Goal: Task Accomplishment & Management: Use online tool/utility

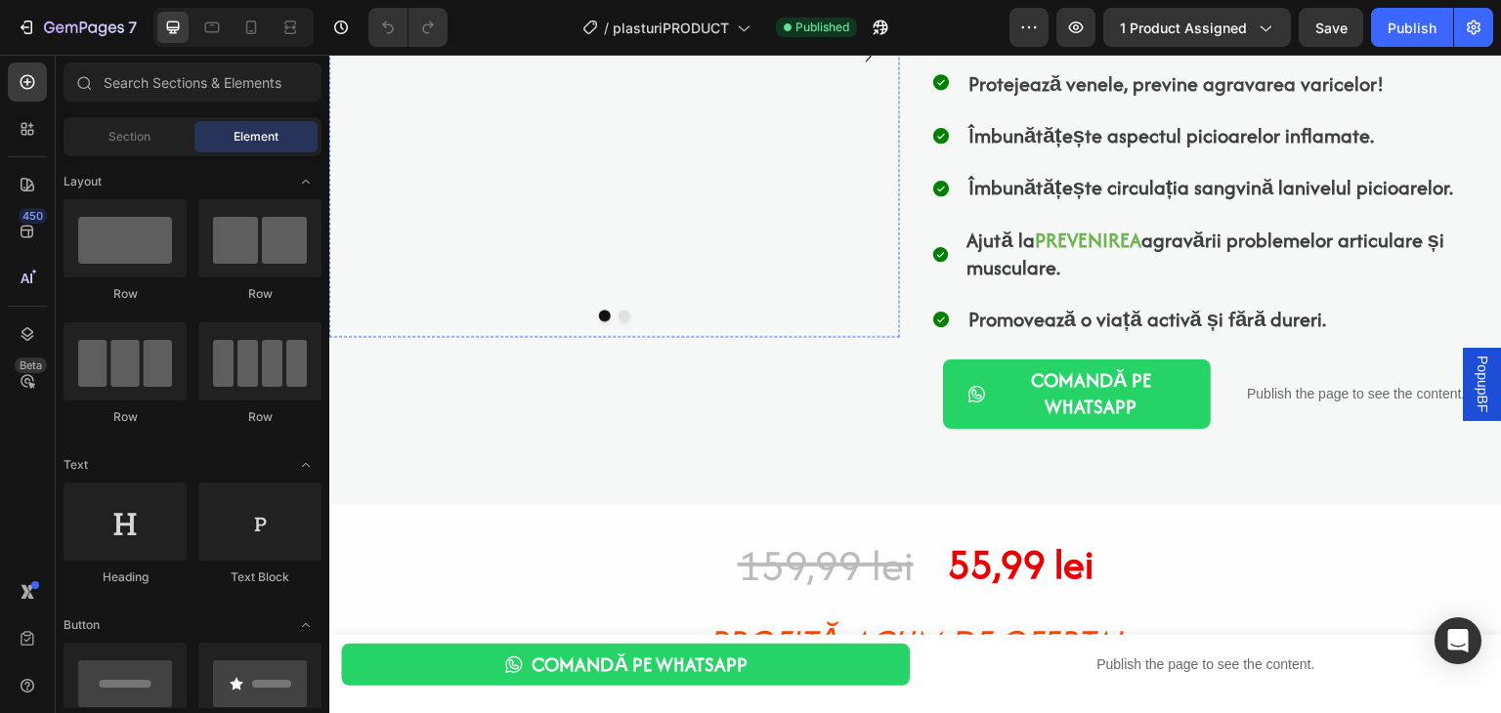
scroll to position [507, 0]
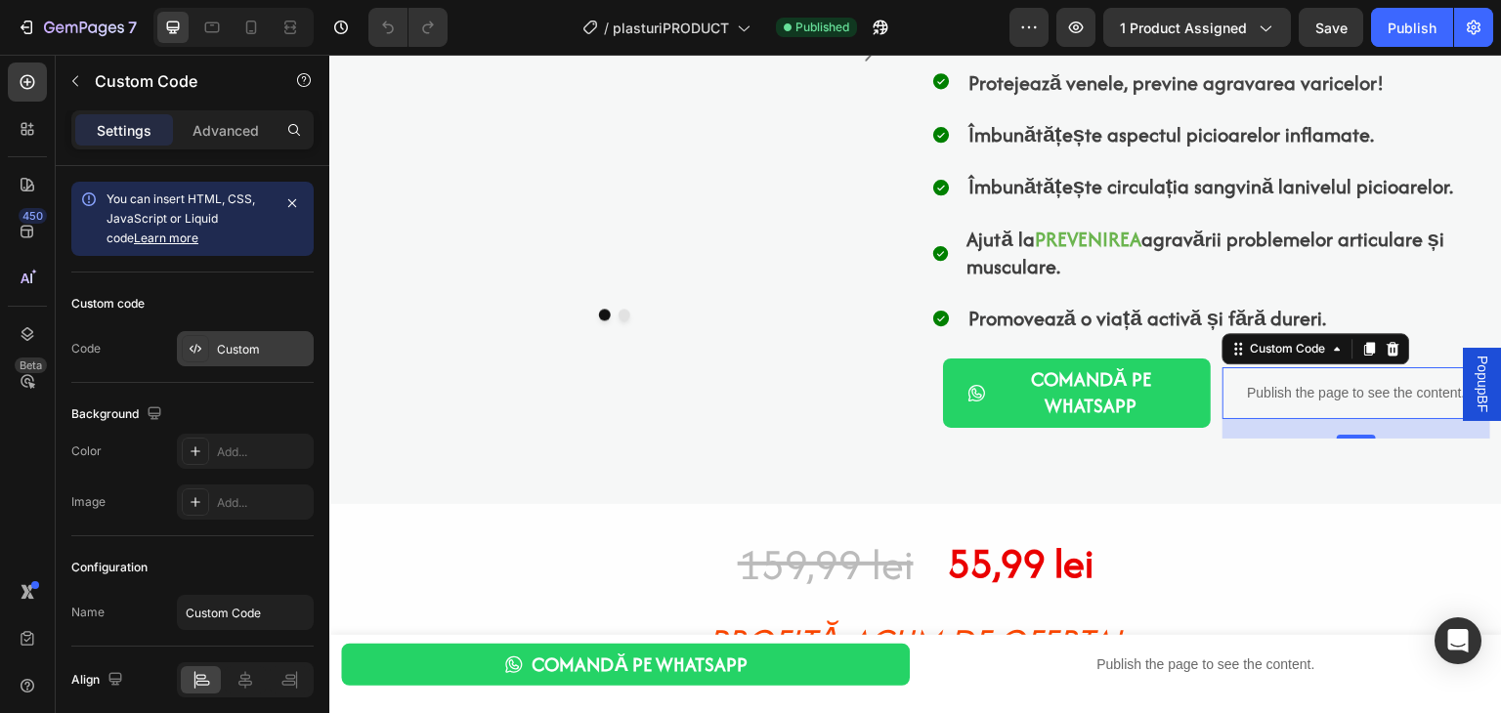
click at [253, 353] on div "Custom" at bounding box center [263, 350] width 92 height 18
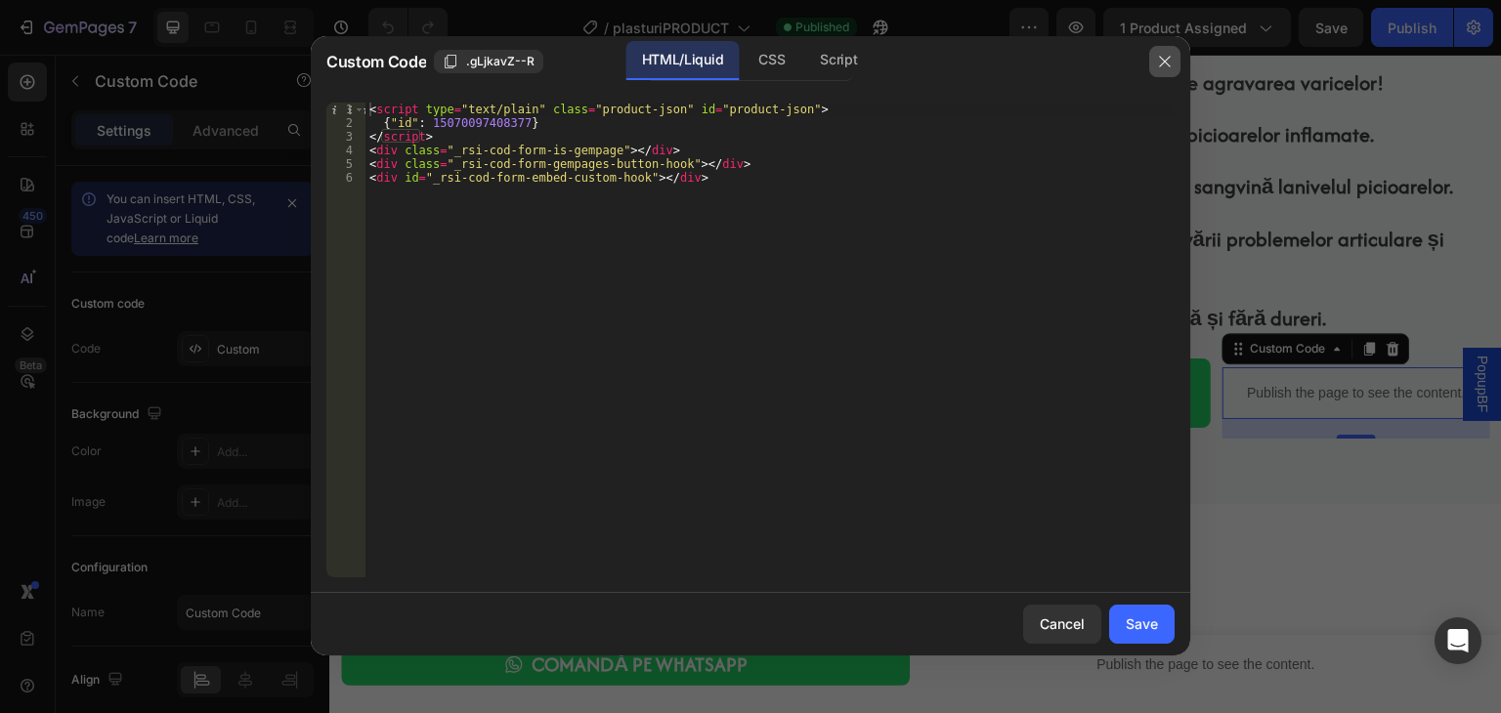
click at [1165, 64] on icon "button" at bounding box center [1165, 62] width 16 height 16
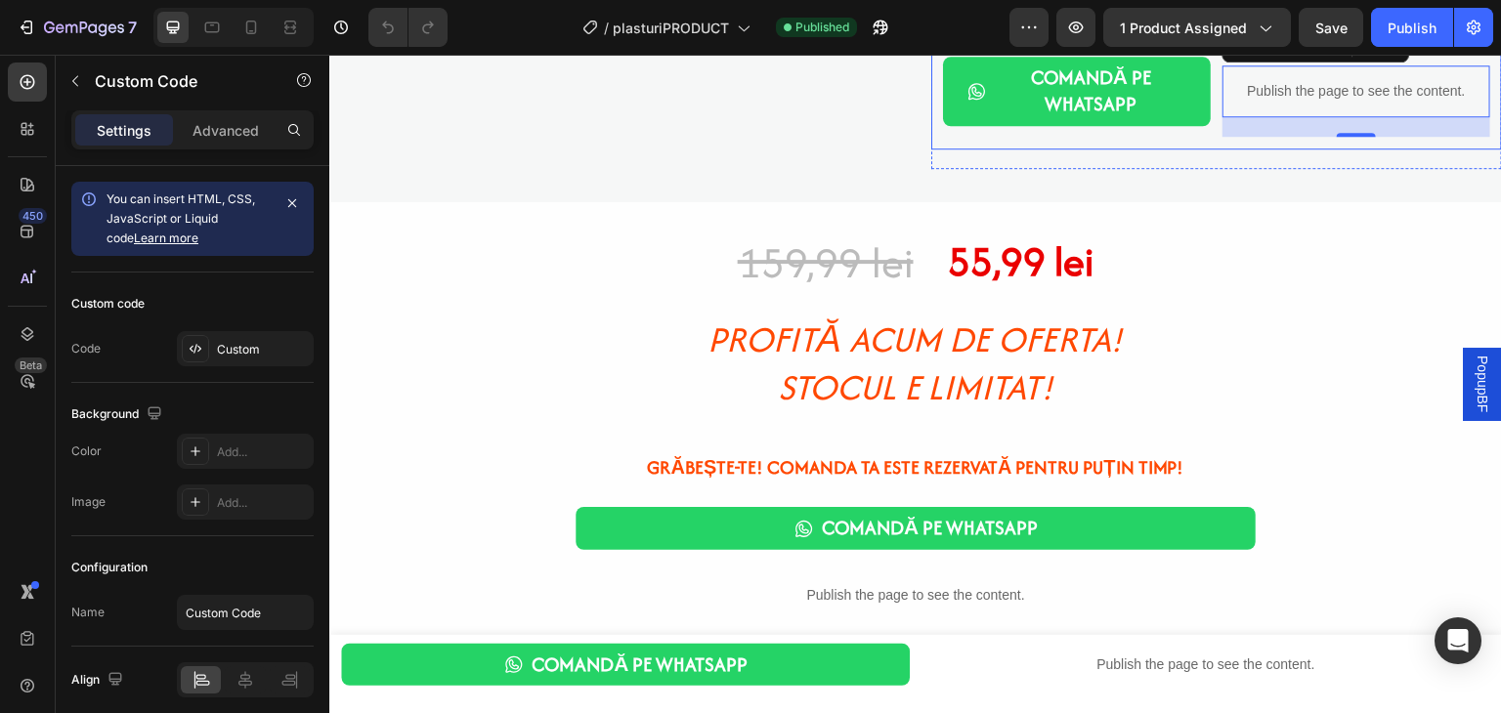
scroll to position [811, 0]
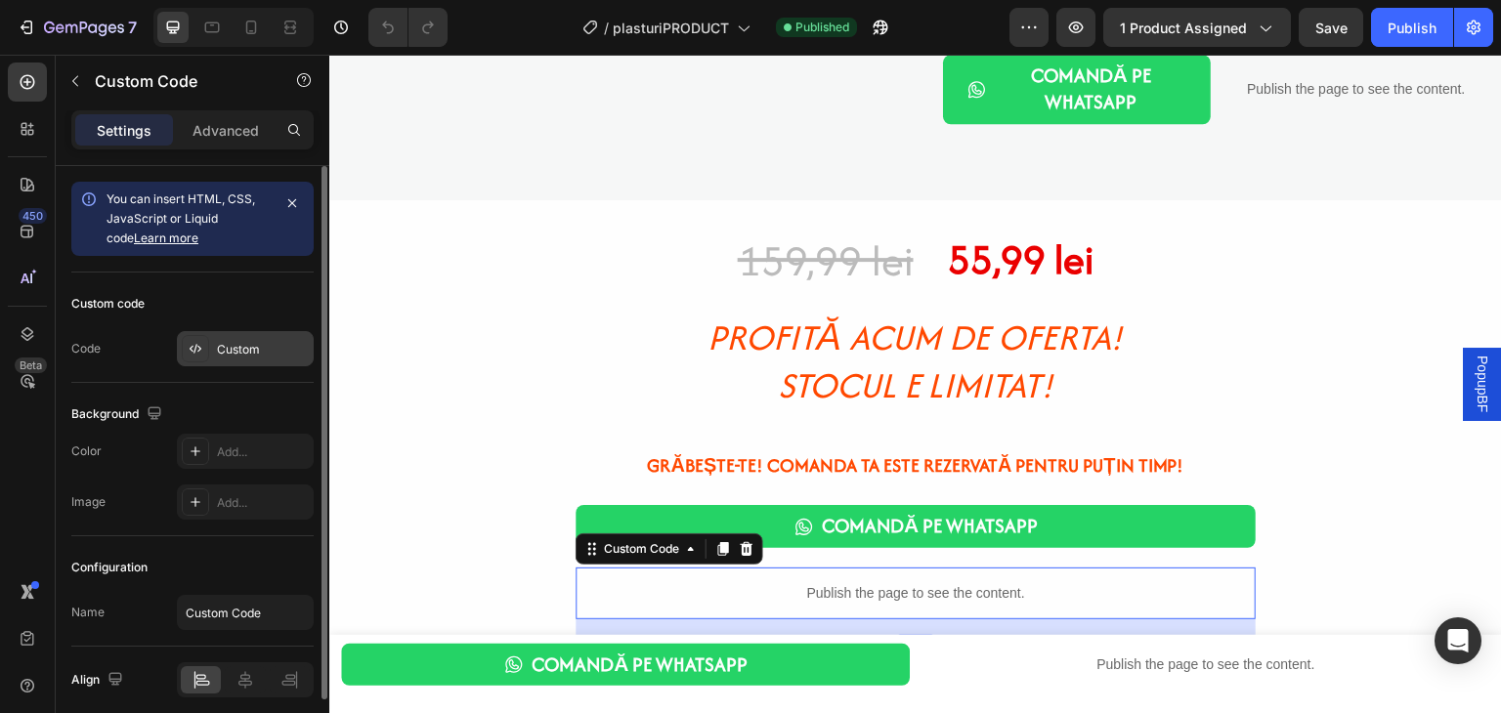
click at [262, 346] on div "Custom" at bounding box center [263, 350] width 92 height 18
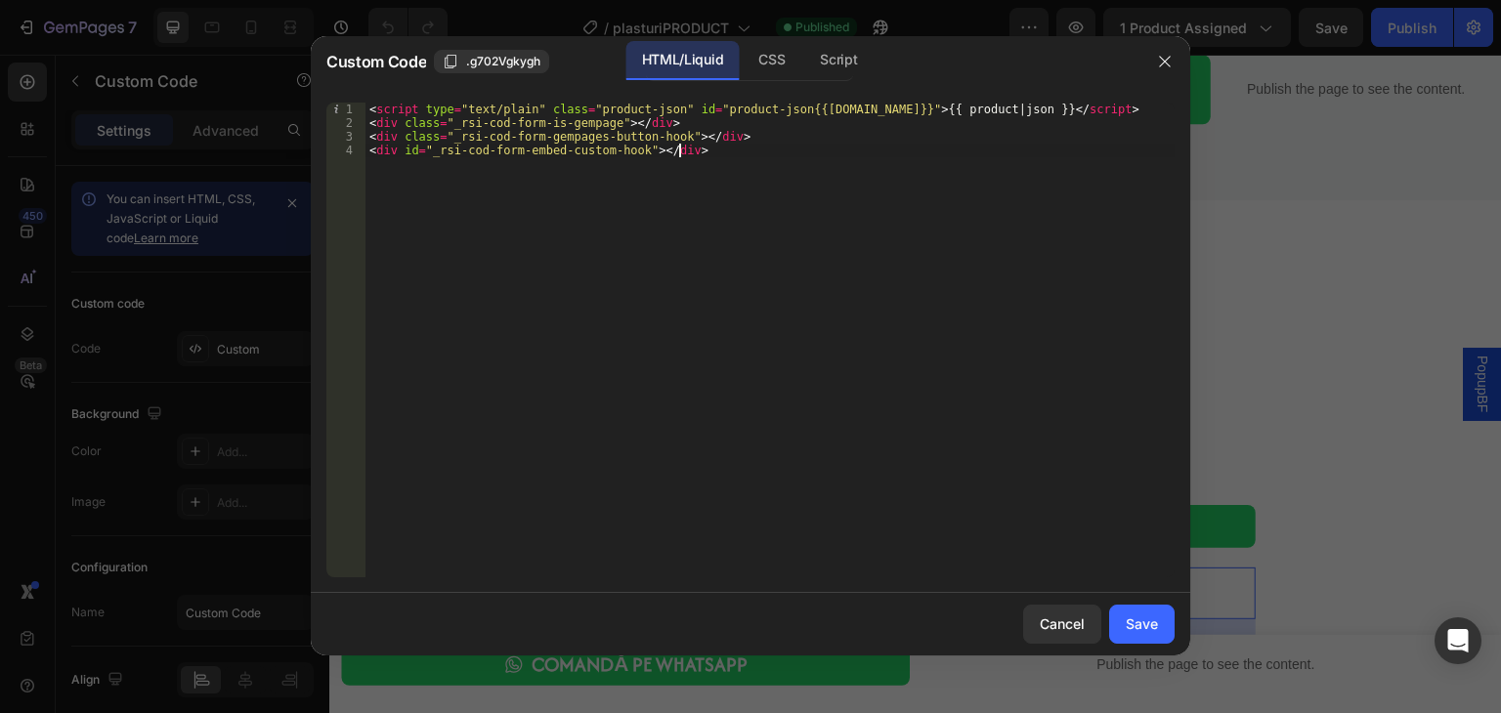
click at [610, 157] on div "< script type = "text/plain" class = "product-json" id = "product-json{{[DOMAIN…" at bounding box center [770, 354] width 809 height 502
type textarea "<div class="_rsi-cod-form-gempages-button-hook"></div> <div id="_rsi-cod-form-e…"
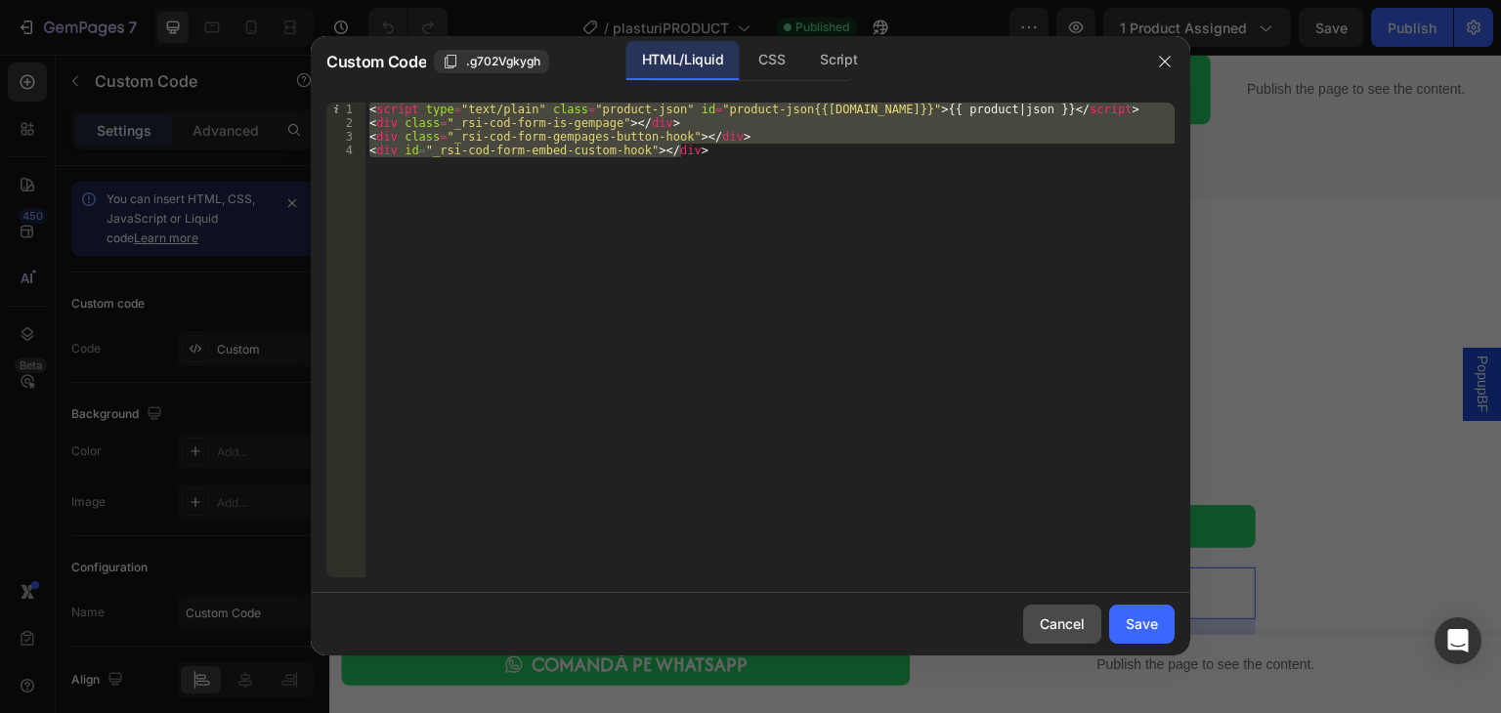
click at [1061, 629] on div "Cancel" at bounding box center [1062, 624] width 45 height 21
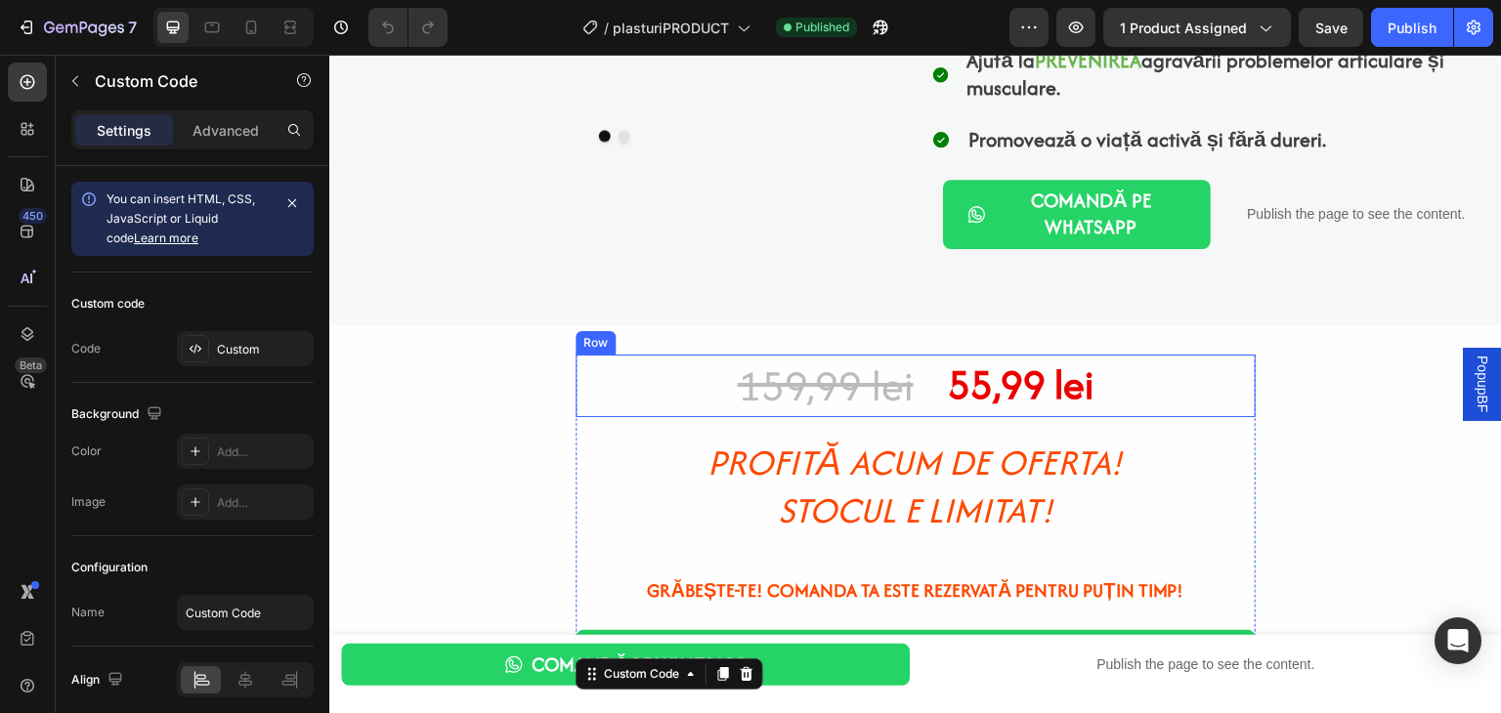
scroll to position [686, 0]
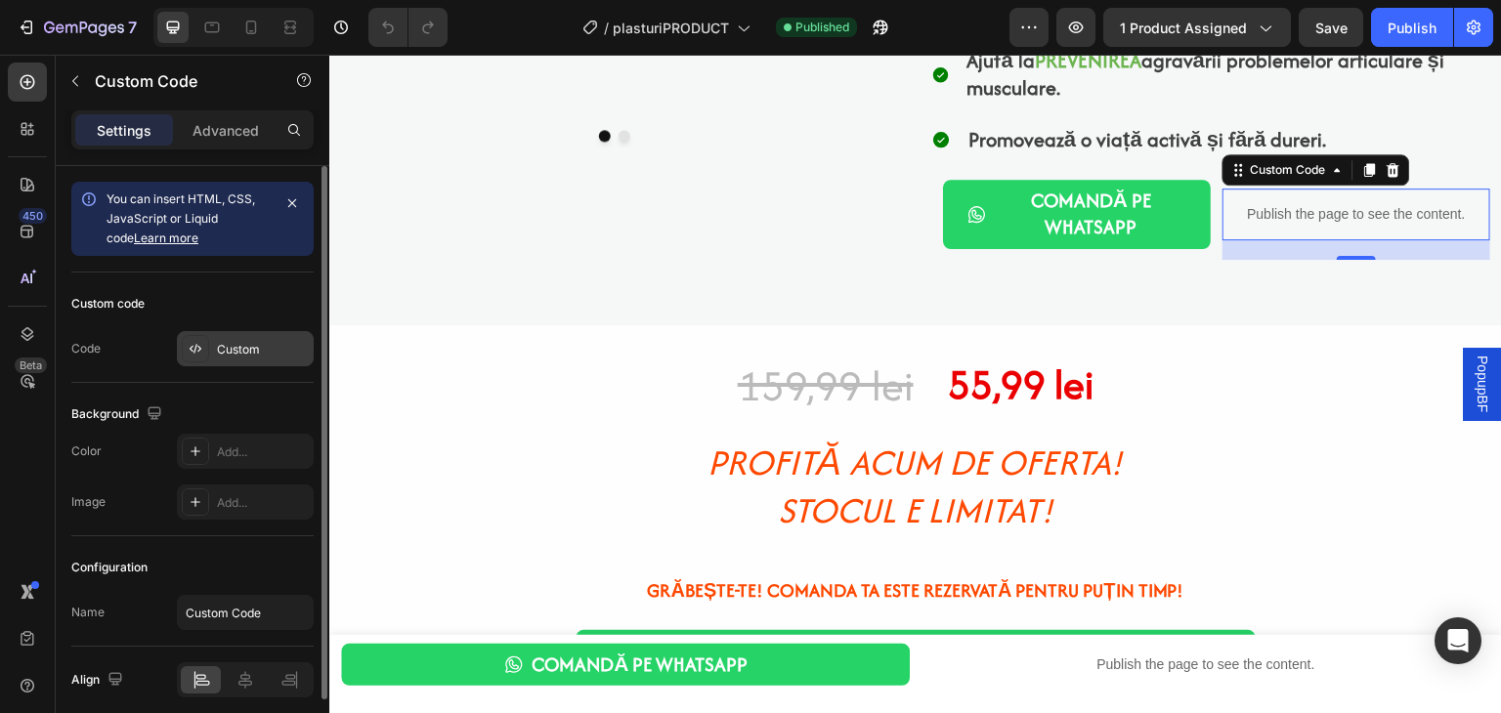
click at [250, 353] on div "Custom" at bounding box center [263, 350] width 92 height 18
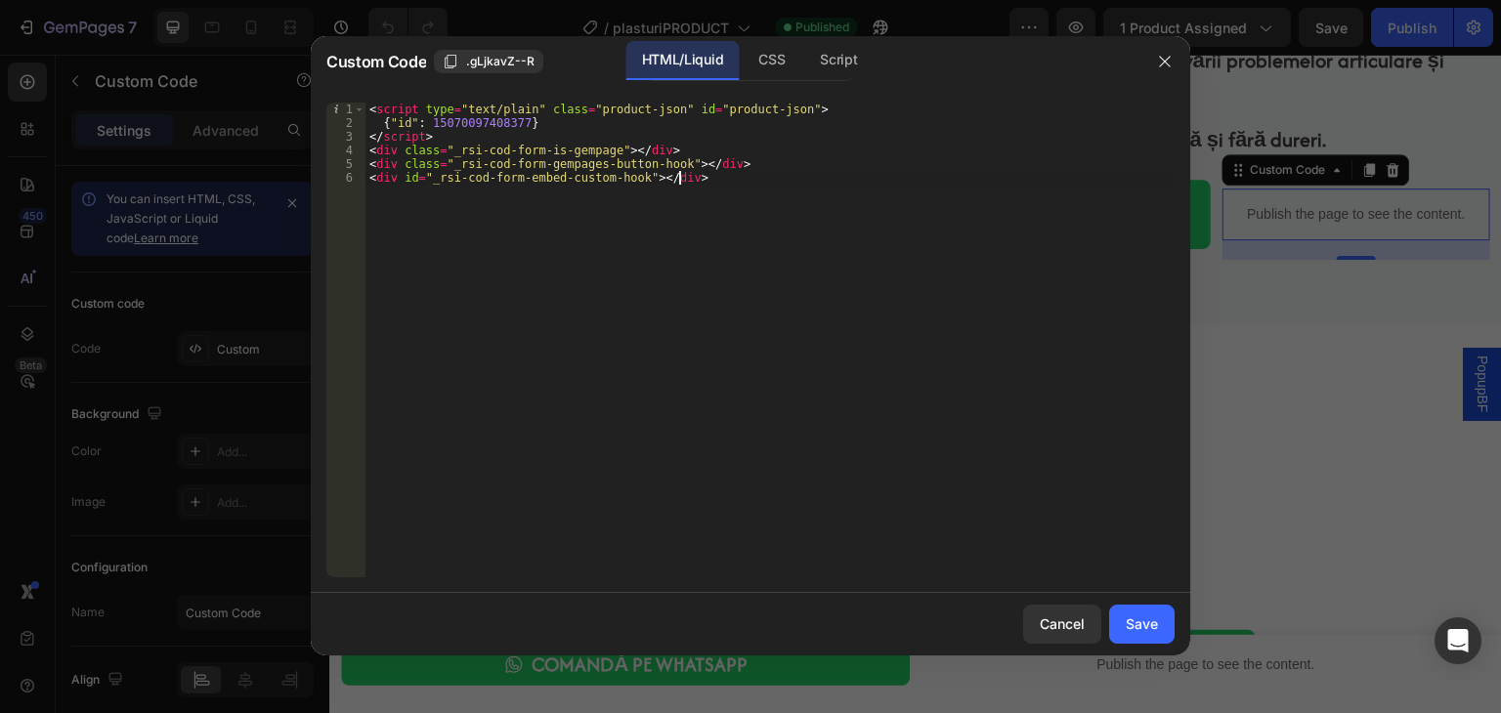
click at [493, 193] on div "< script type = "text/plain" class = "product-json" id = "product-json" > { "id…" at bounding box center [770, 354] width 809 height 502
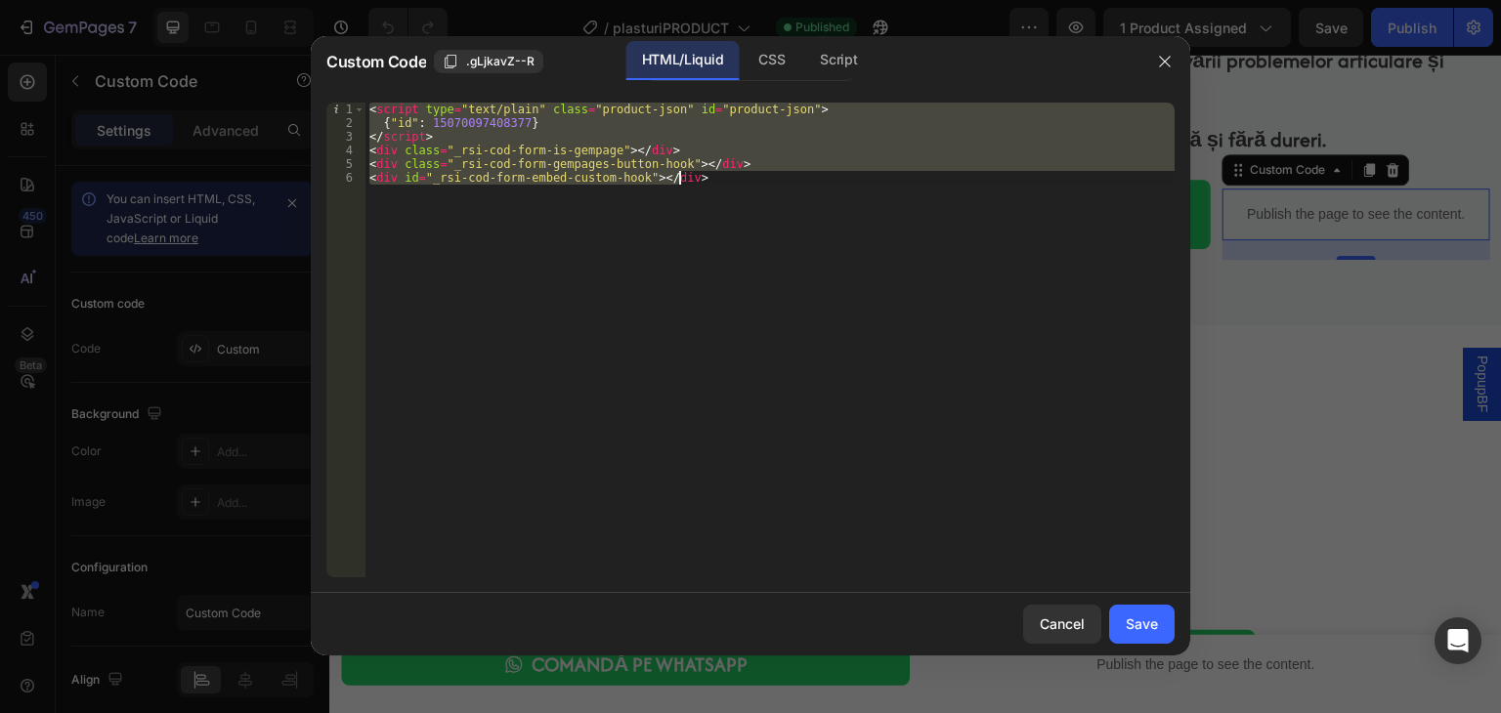
paste textarea
type textarea "<div id="_rsi-cod-form-embed-custom-hook"></div>"
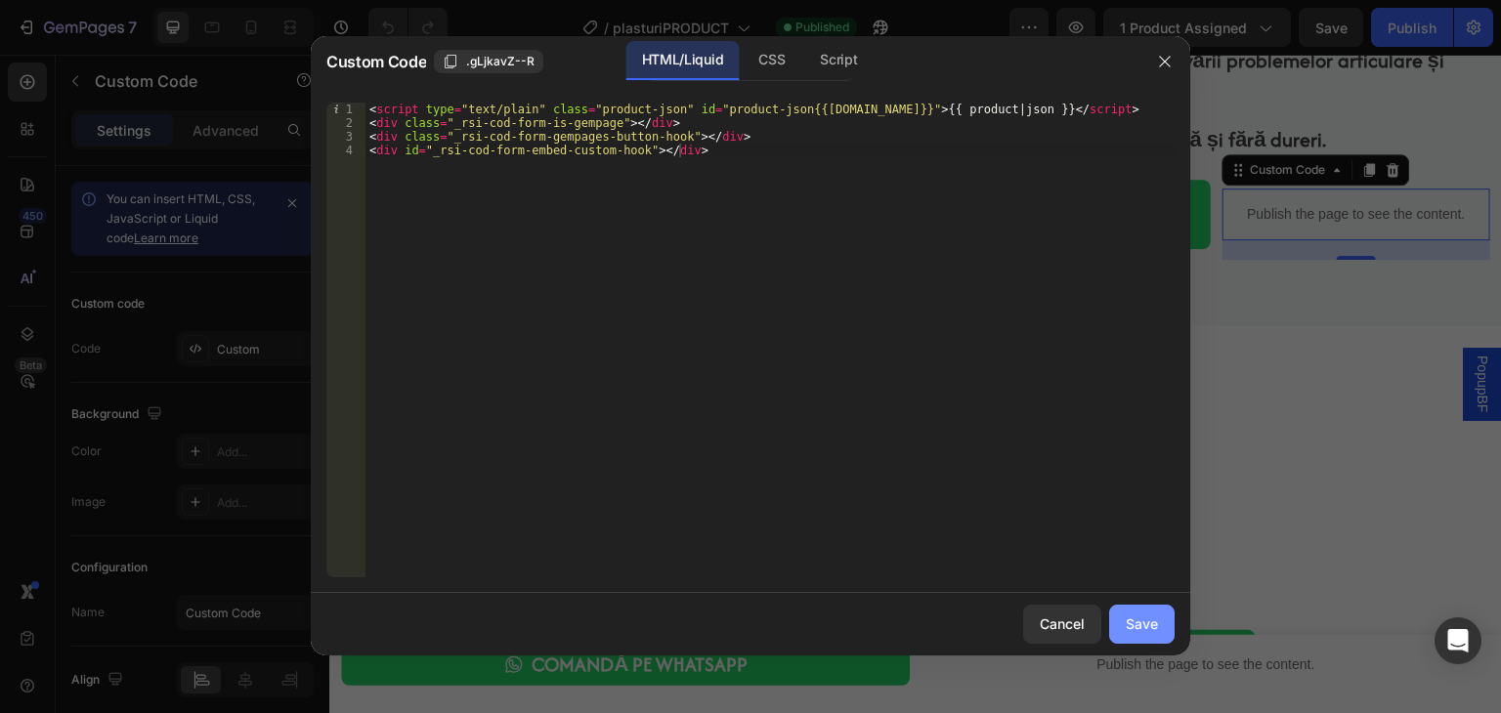
click at [1139, 614] on div "Save" at bounding box center [1142, 624] width 32 height 21
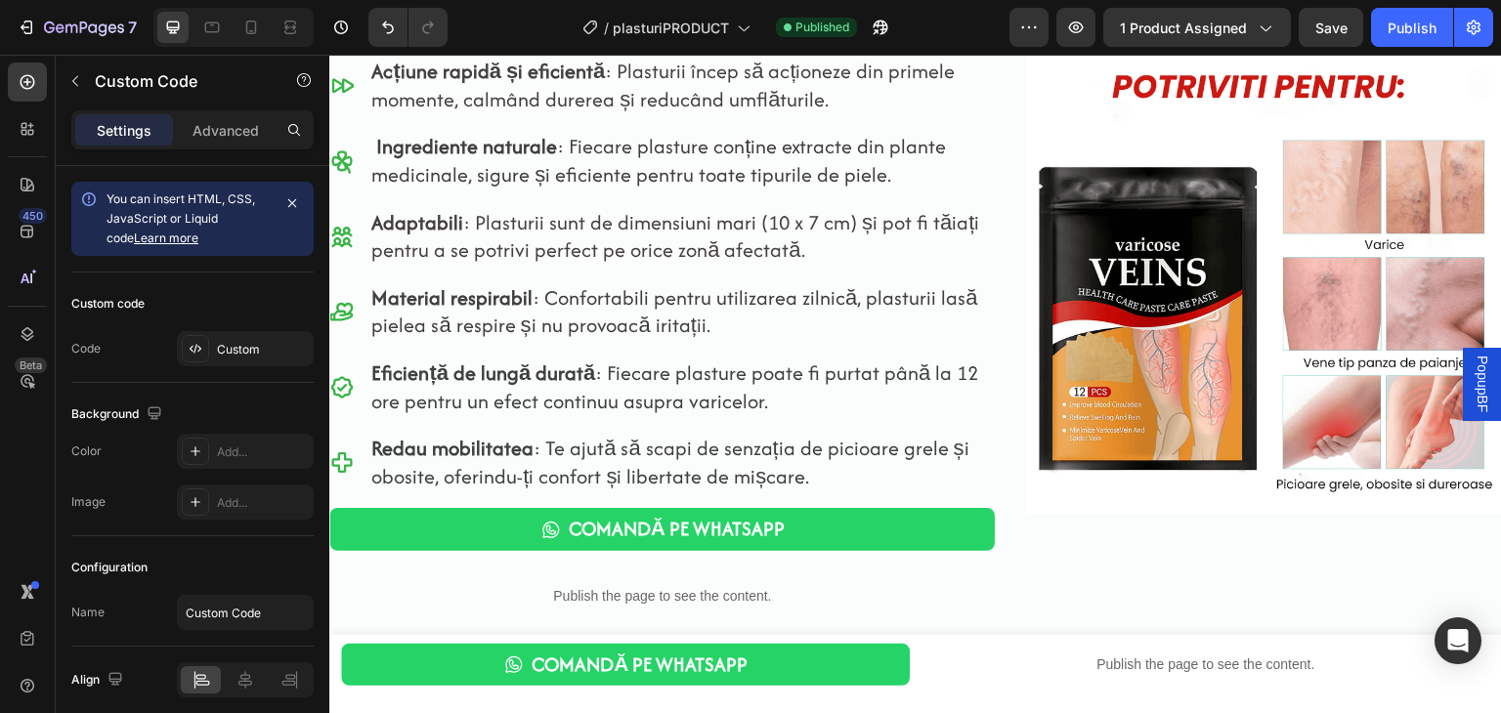
scroll to position [4261, 0]
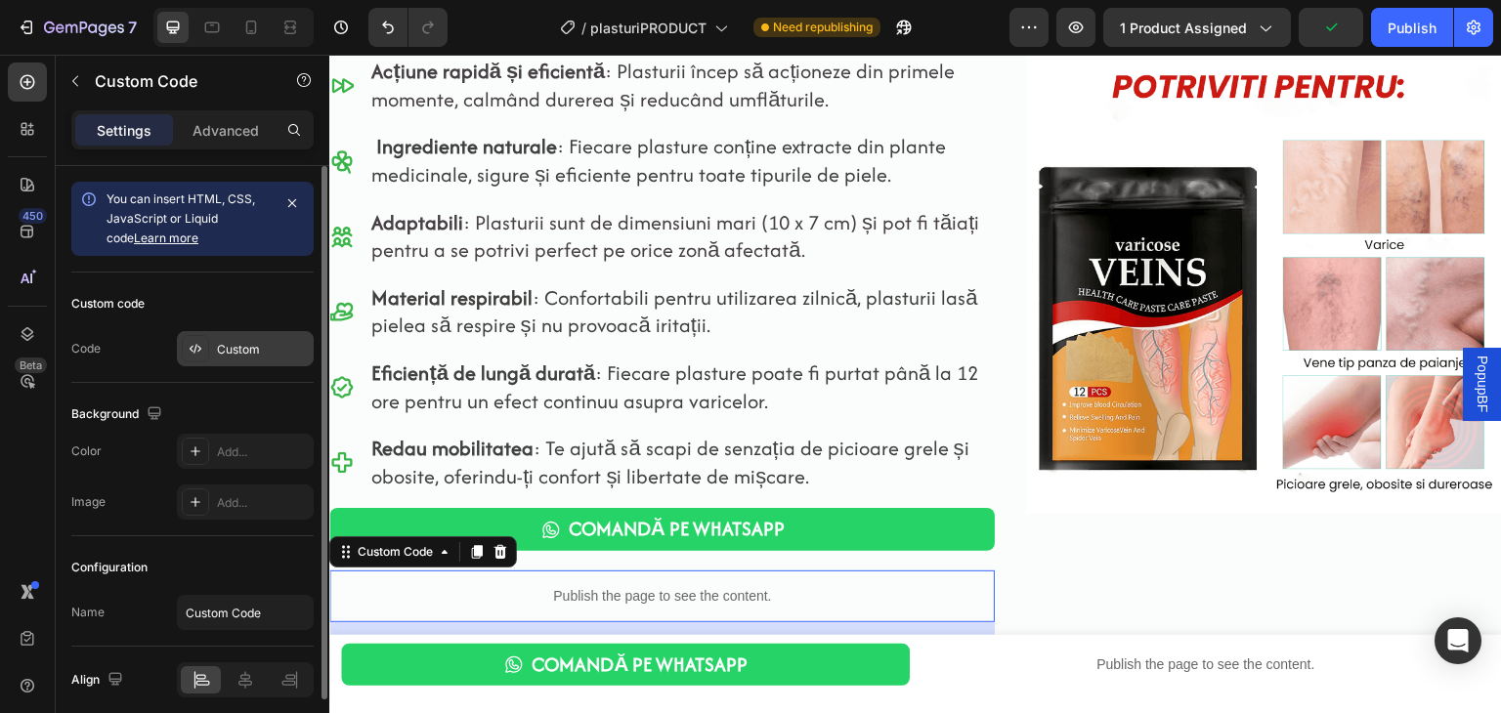
click at [257, 348] on div "Custom" at bounding box center [263, 350] width 92 height 18
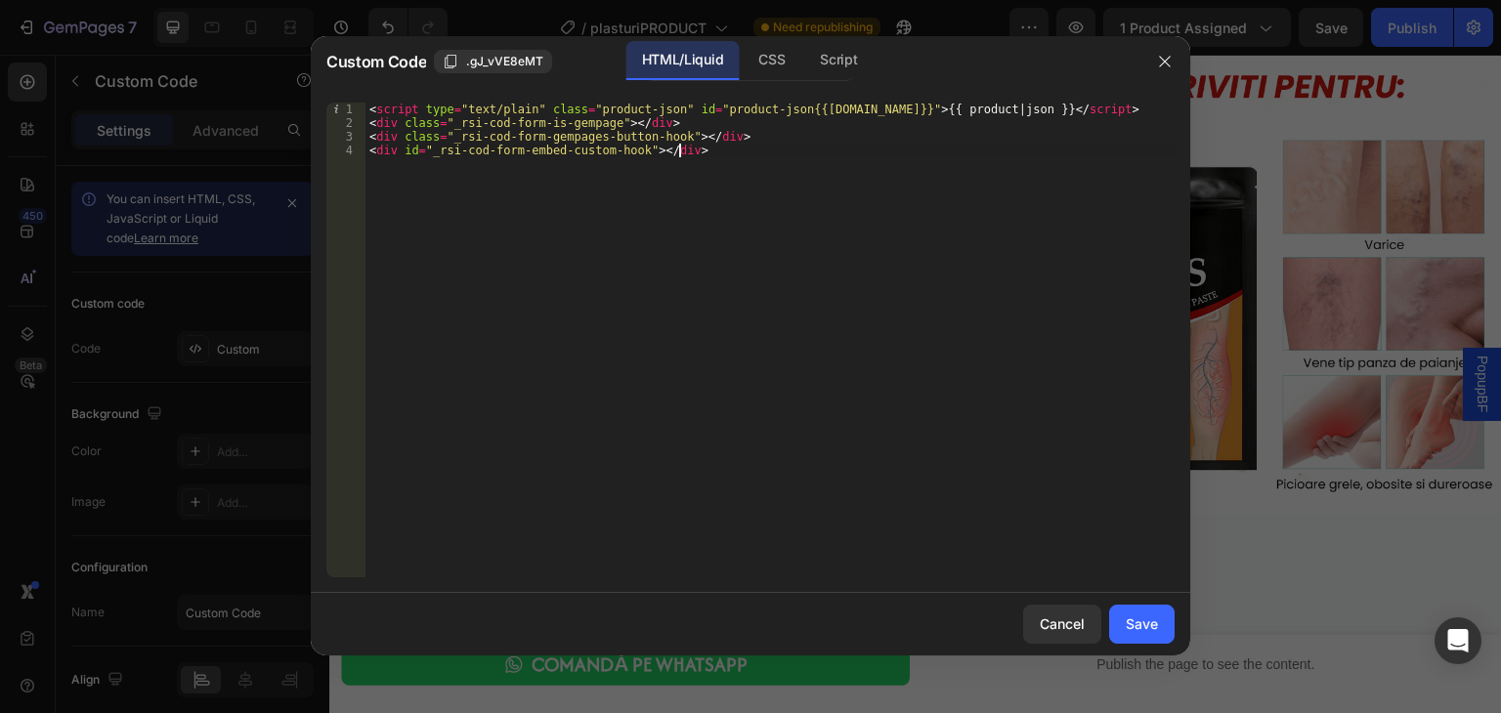
click at [504, 205] on div "< script type = "text/plain" class = "product-json" id = "product-json{{[DOMAIN…" at bounding box center [770, 354] width 809 height 502
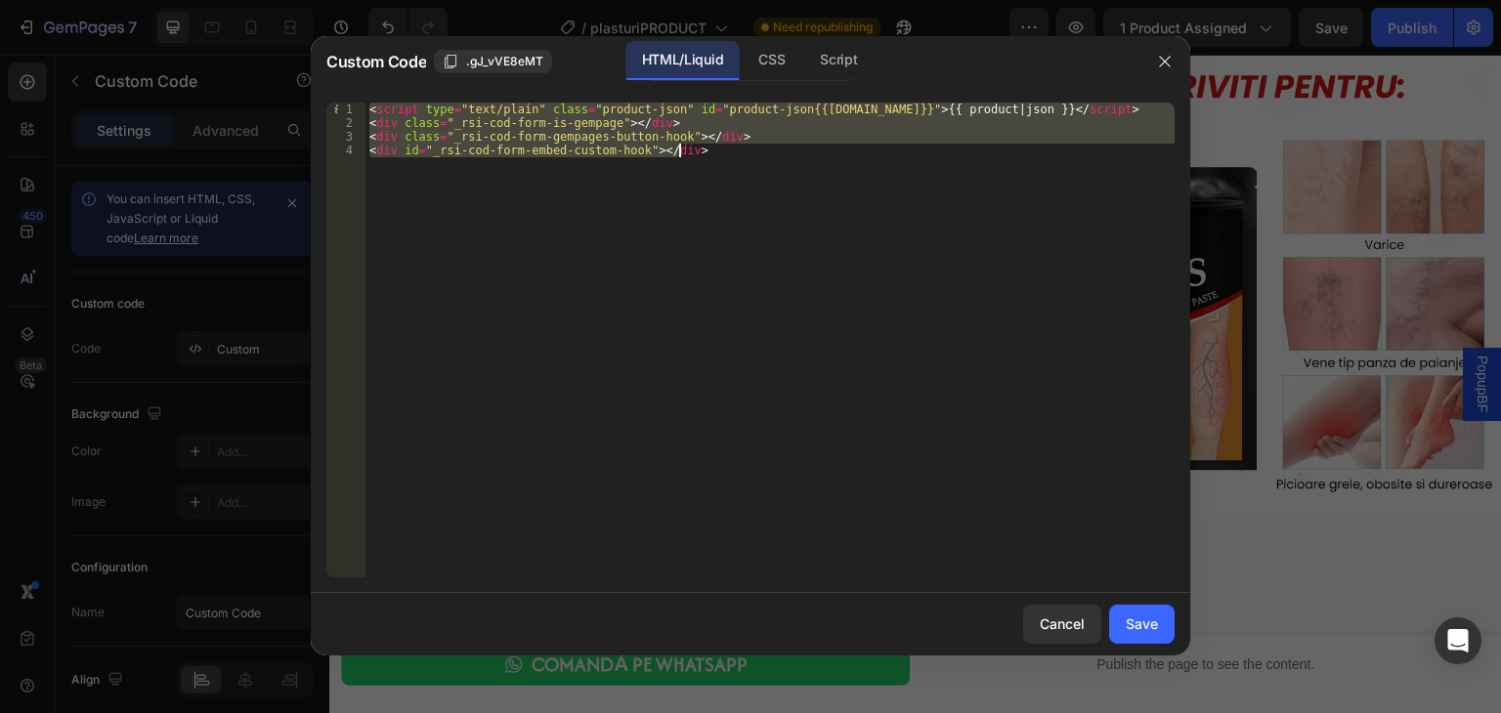
paste textarea
type textarea "<div id="_rsi-cod-form-embed-custom-hook"></div>"
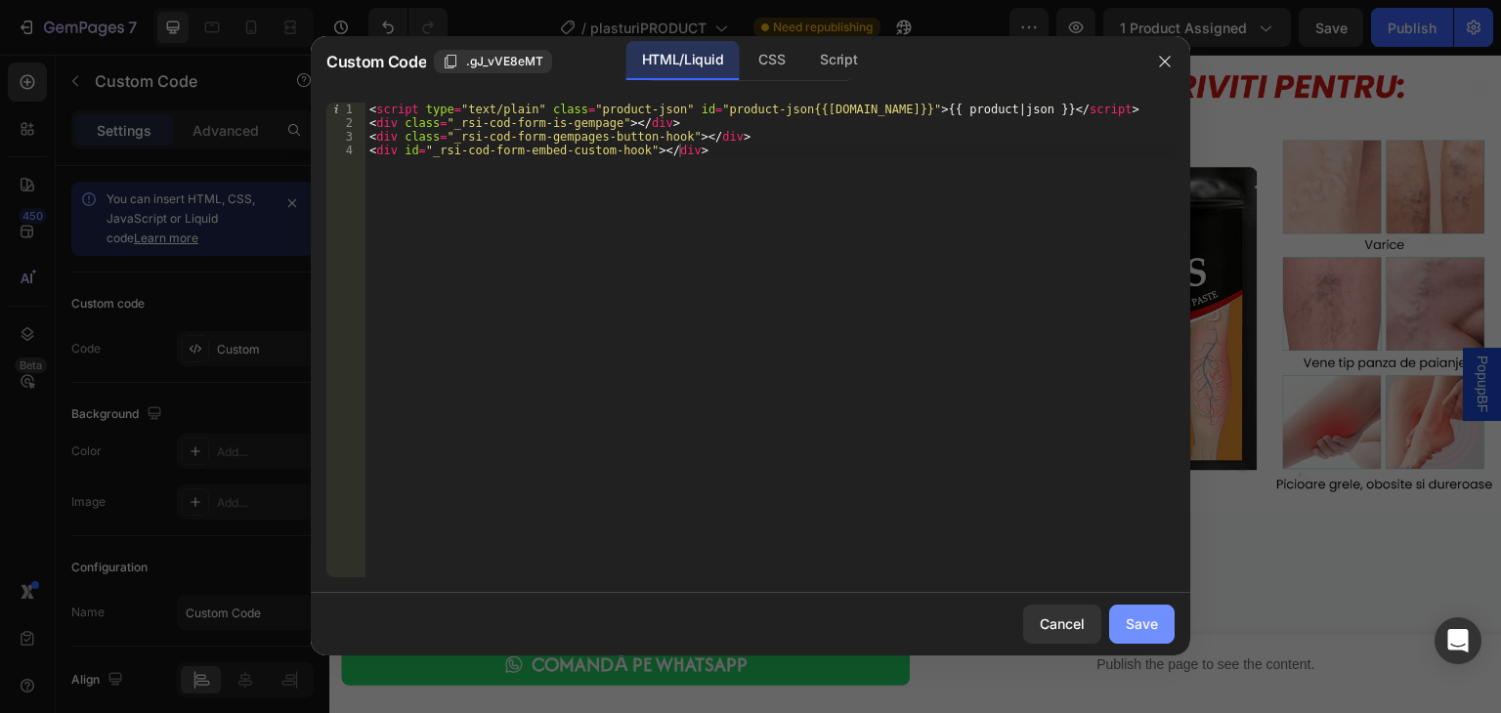
click at [1128, 619] on div "Save" at bounding box center [1142, 624] width 32 height 21
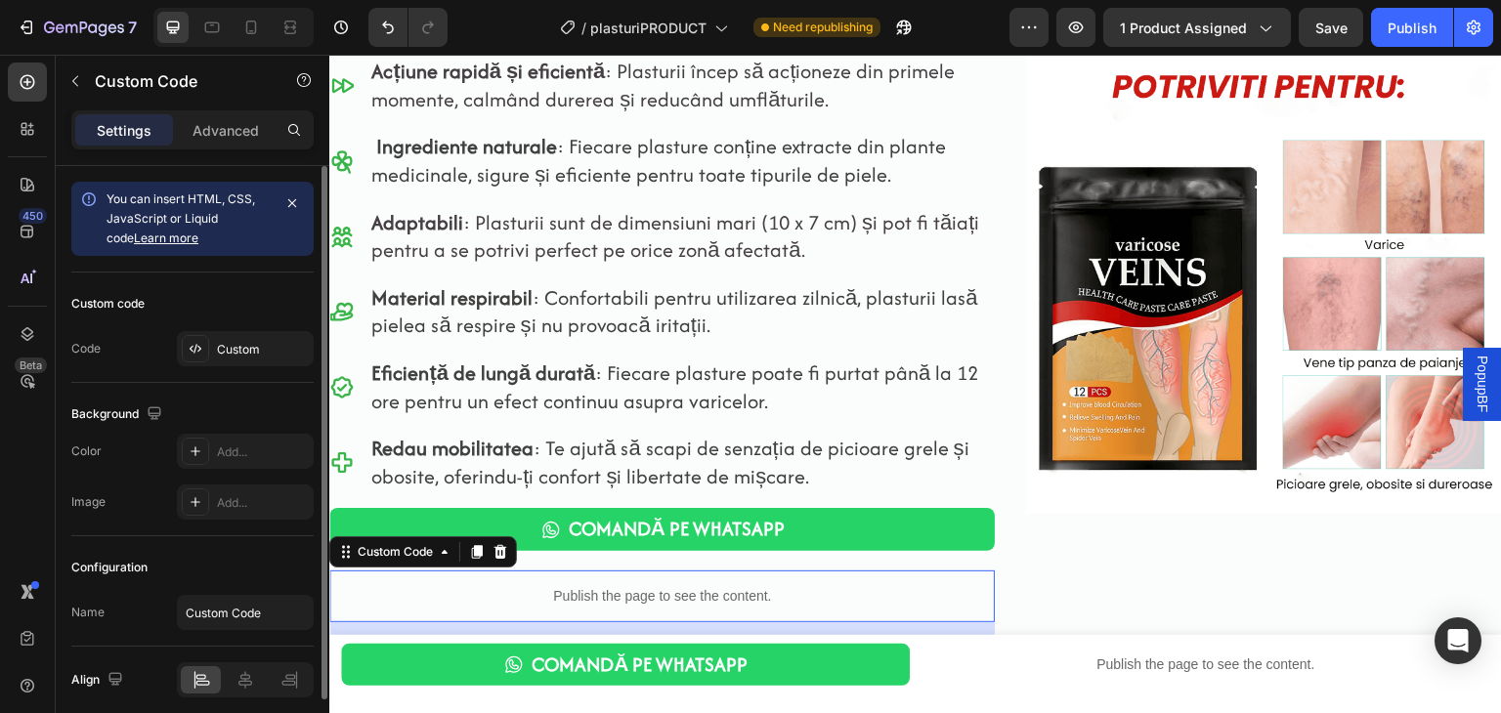
scroll to position [77, 0]
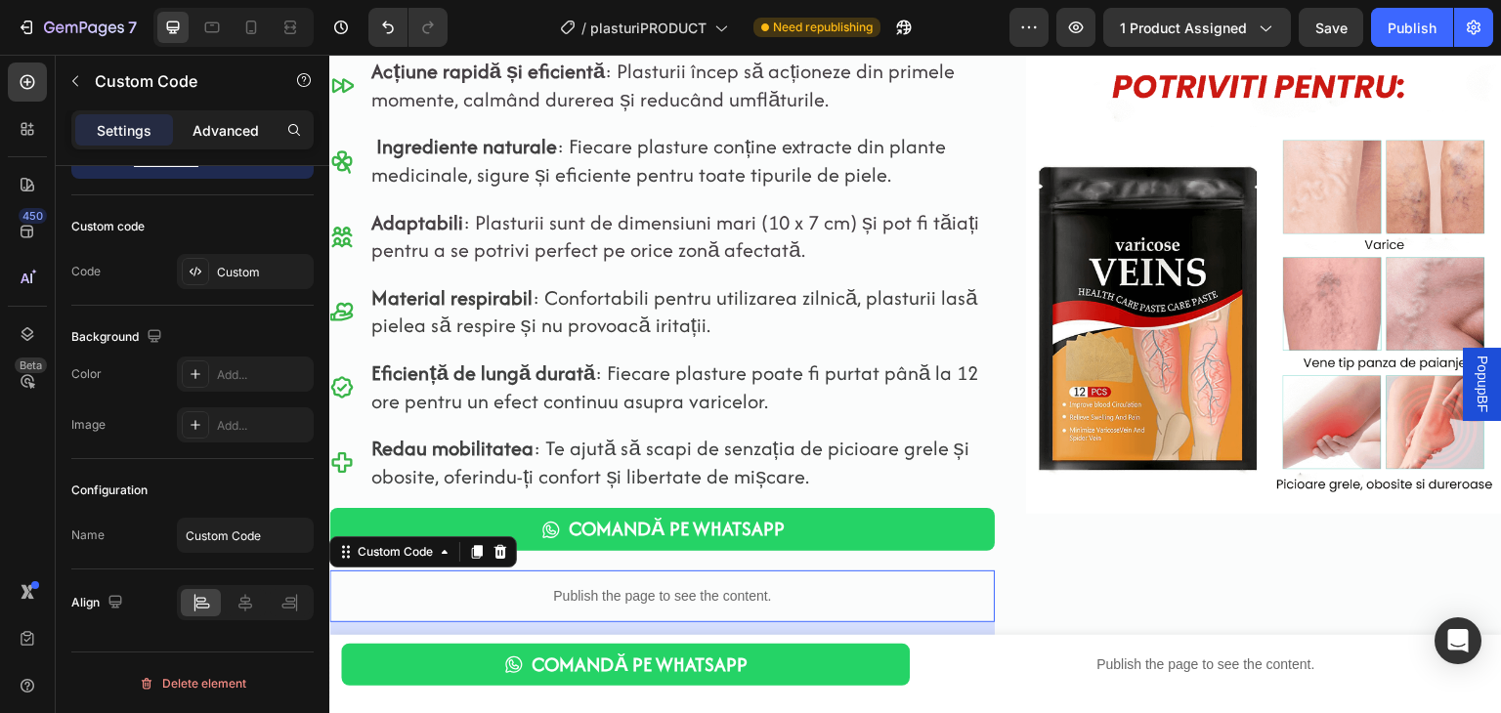
click at [234, 134] on p "Advanced" at bounding box center [226, 130] width 66 height 21
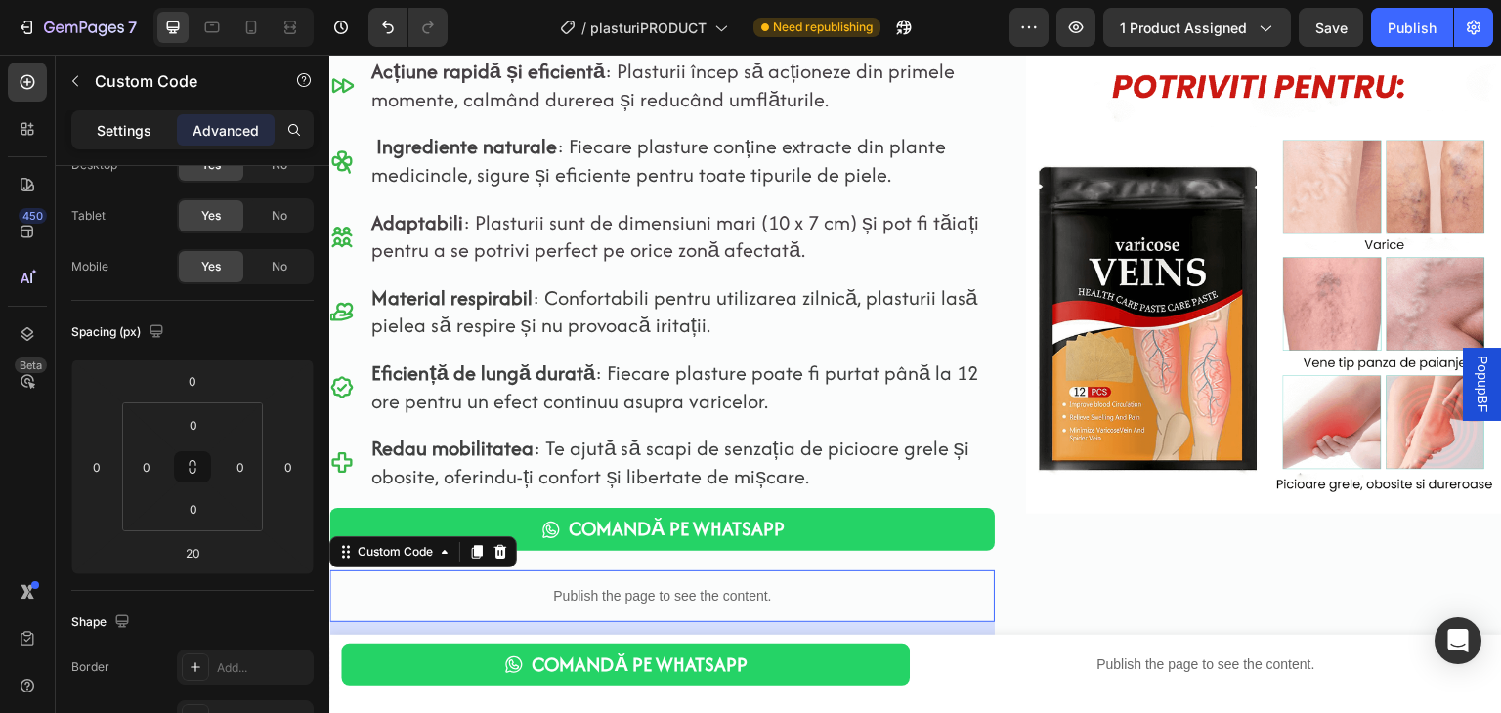
click at [94, 128] on div "Settings" at bounding box center [124, 129] width 98 height 31
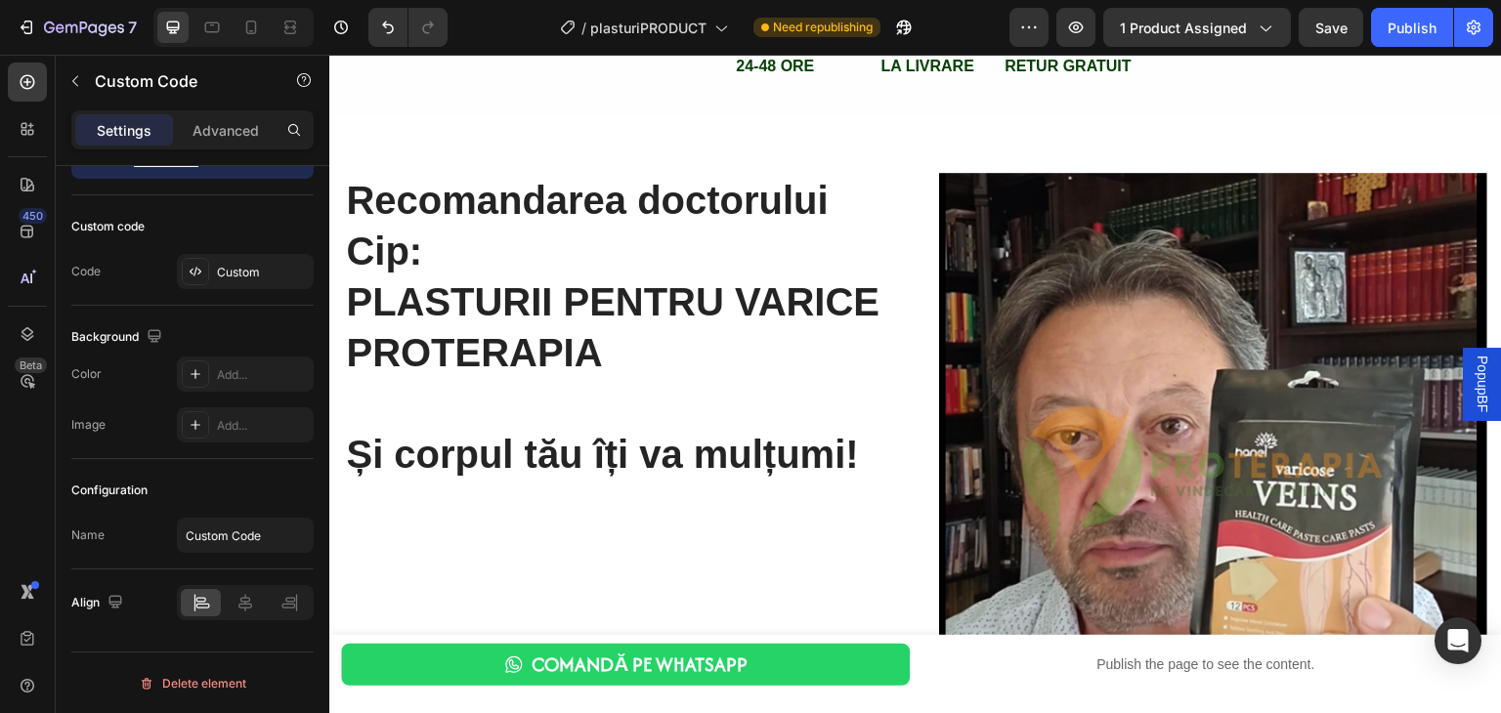
scroll to position [1562, 0]
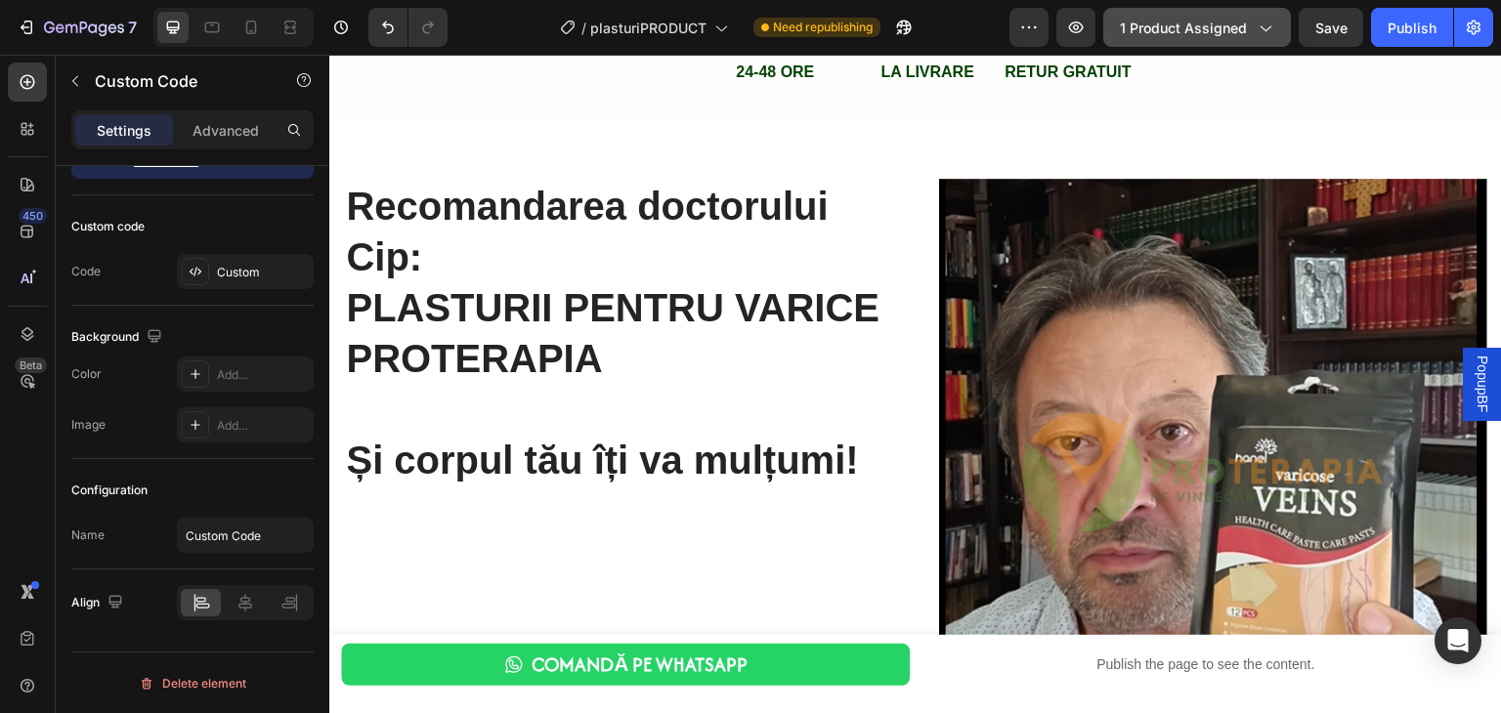
click at [1144, 32] on span "1 product assigned" at bounding box center [1183, 28] width 127 height 21
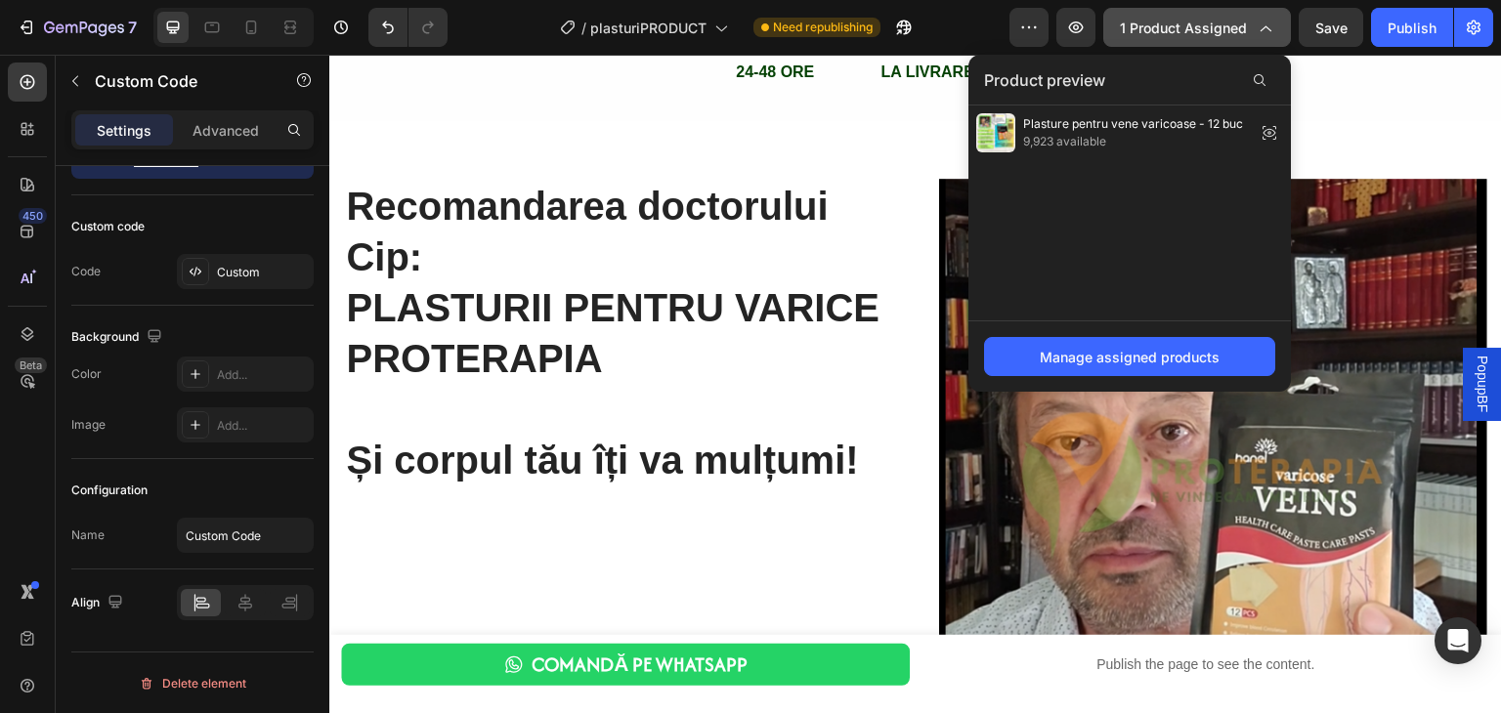
click at [1144, 32] on span "1 product assigned" at bounding box center [1183, 28] width 127 height 21
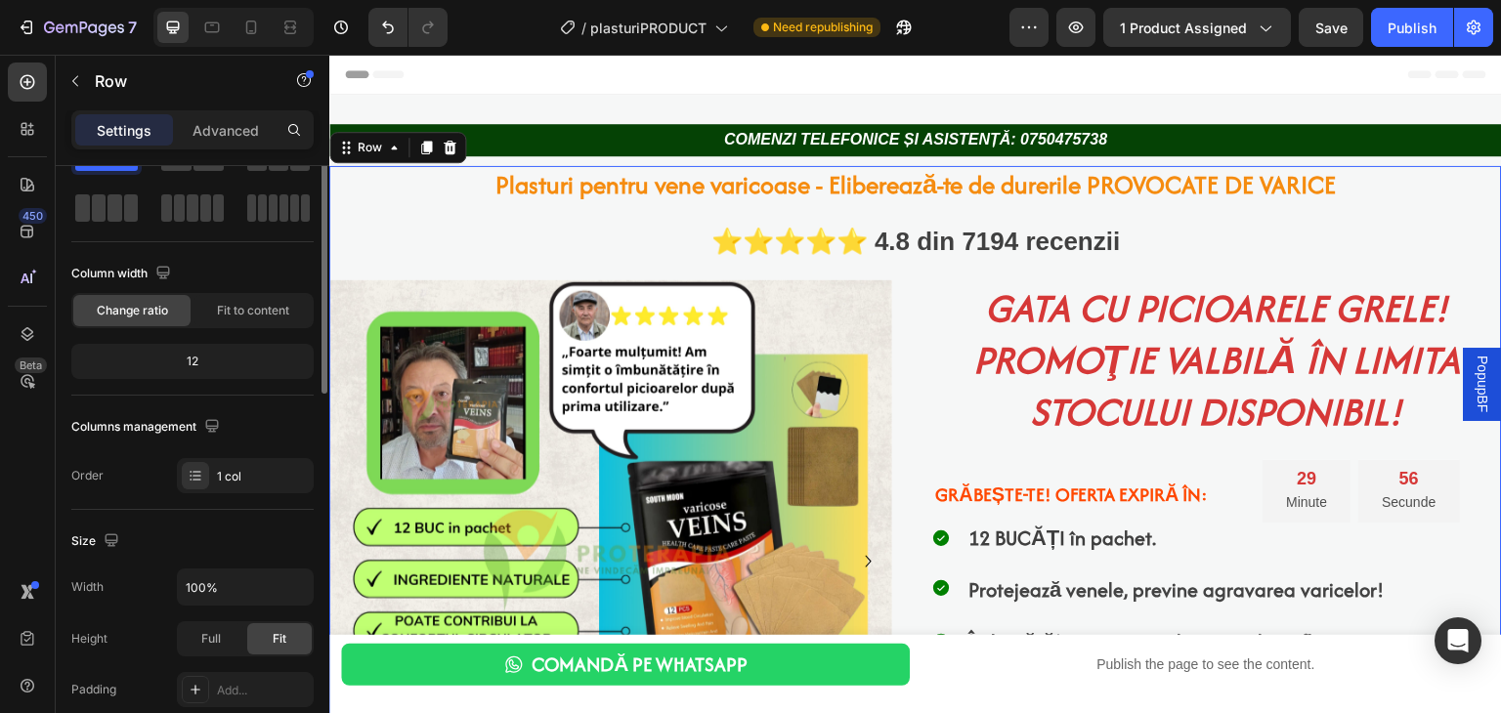
scroll to position [0, 0]
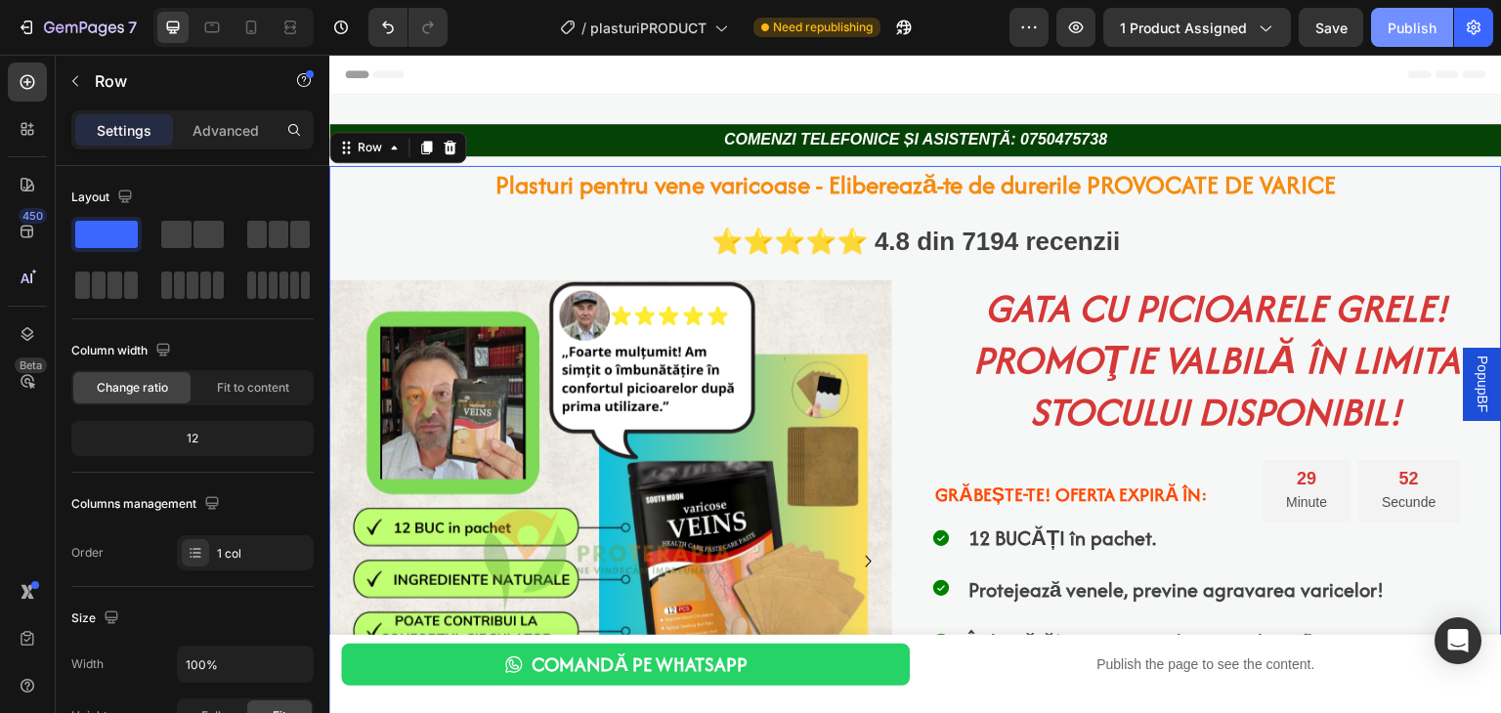
click at [1407, 24] on div "Publish" at bounding box center [1412, 28] width 49 height 21
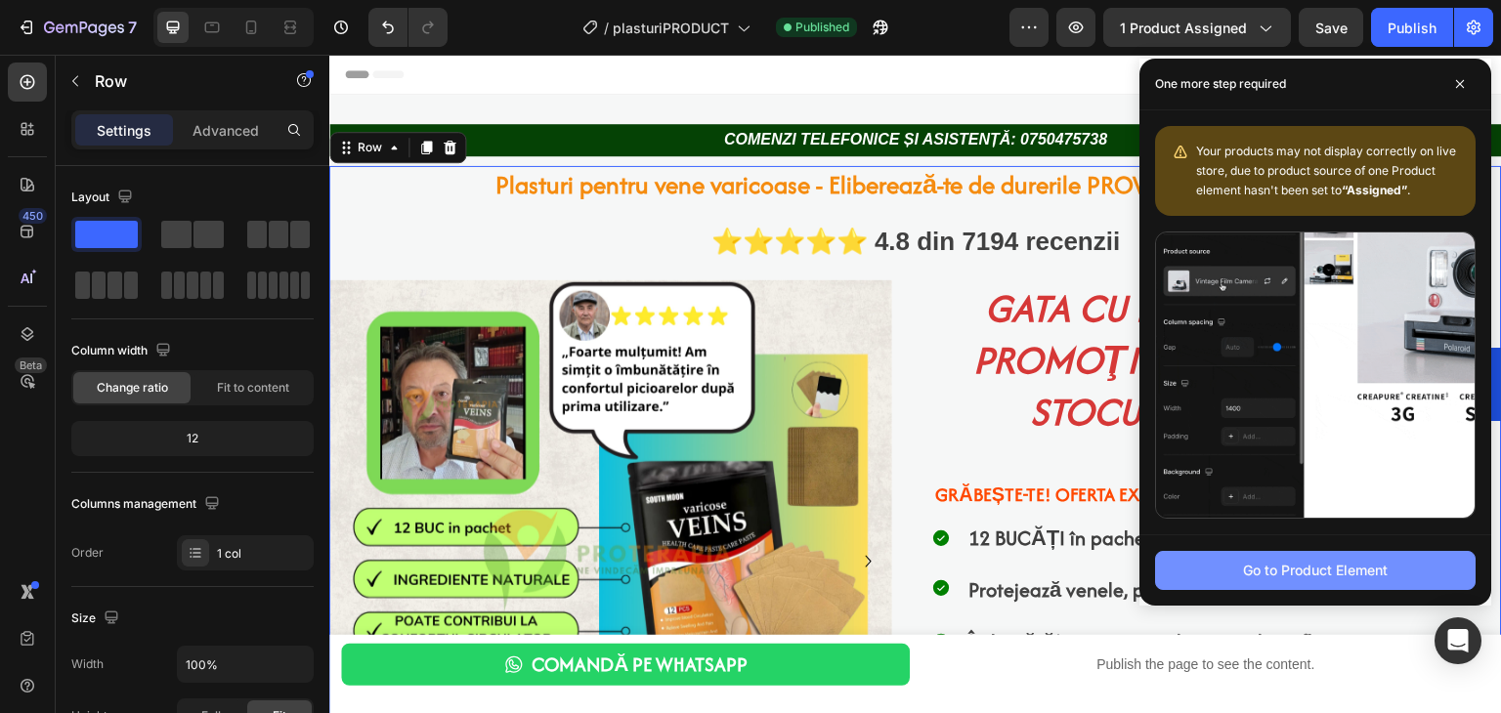
click at [1275, 562] on div "Go to Product Element" at bounding box center [1315, 570] width 145 height 21
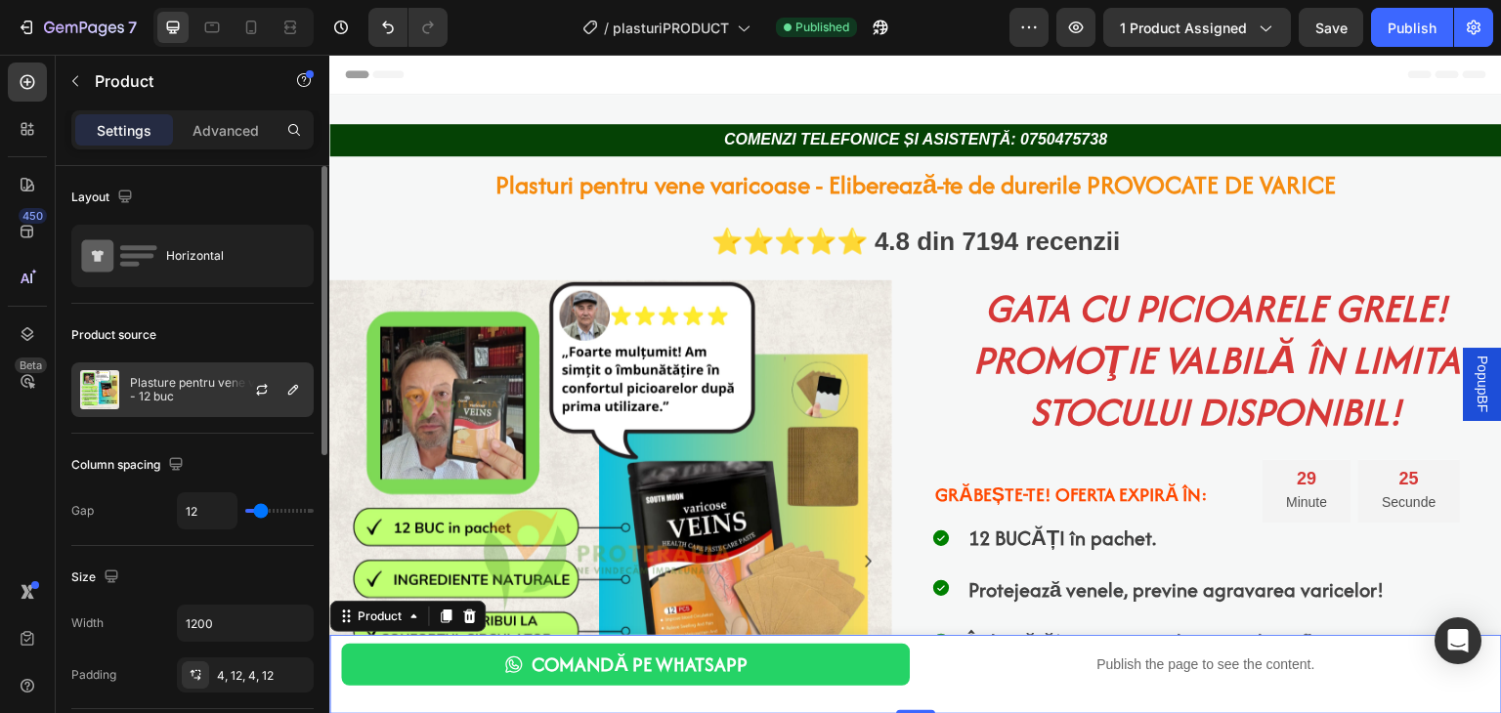
click at [245, 371] on div at bounding box center [270, 390] width 86 height 53
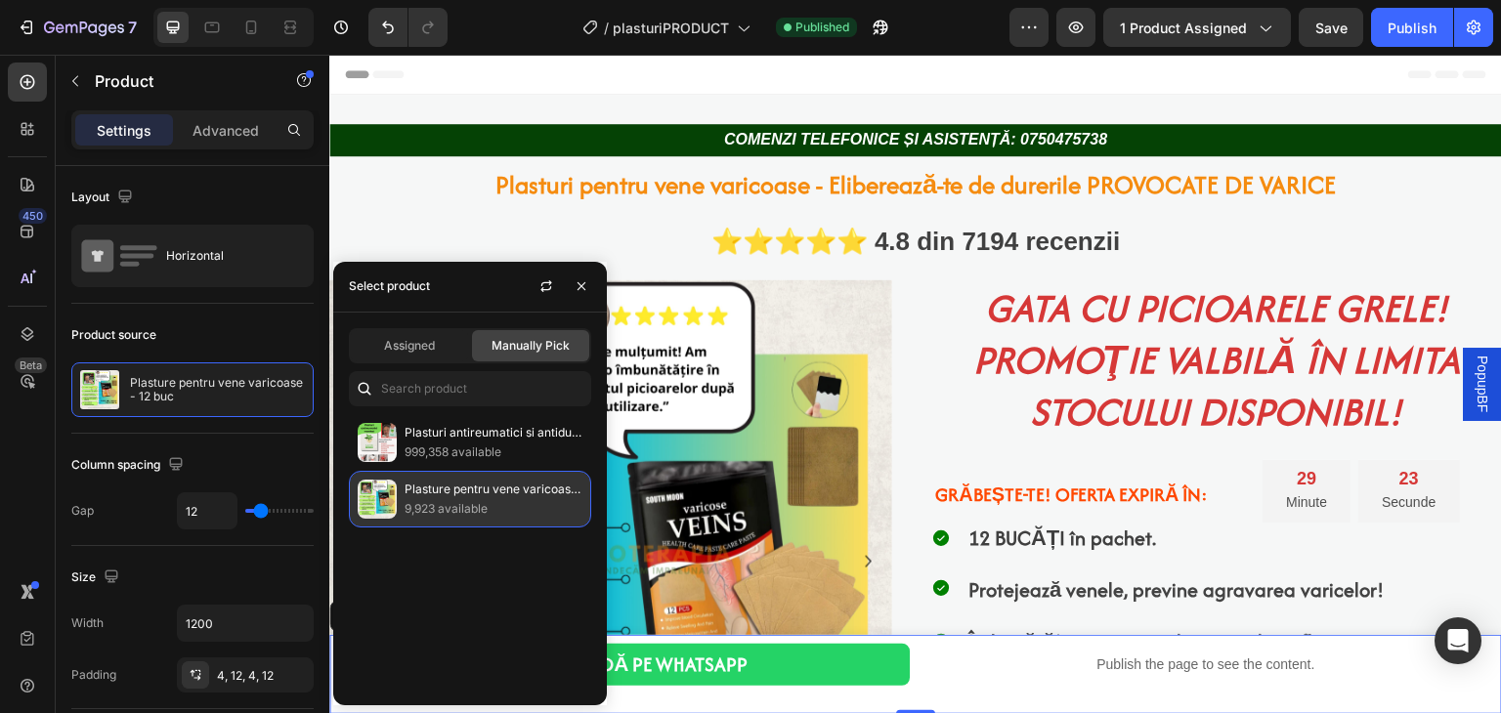
click at [469, 513] on p "9,923 available" at bounding box center [494, 509] width 178 height 20
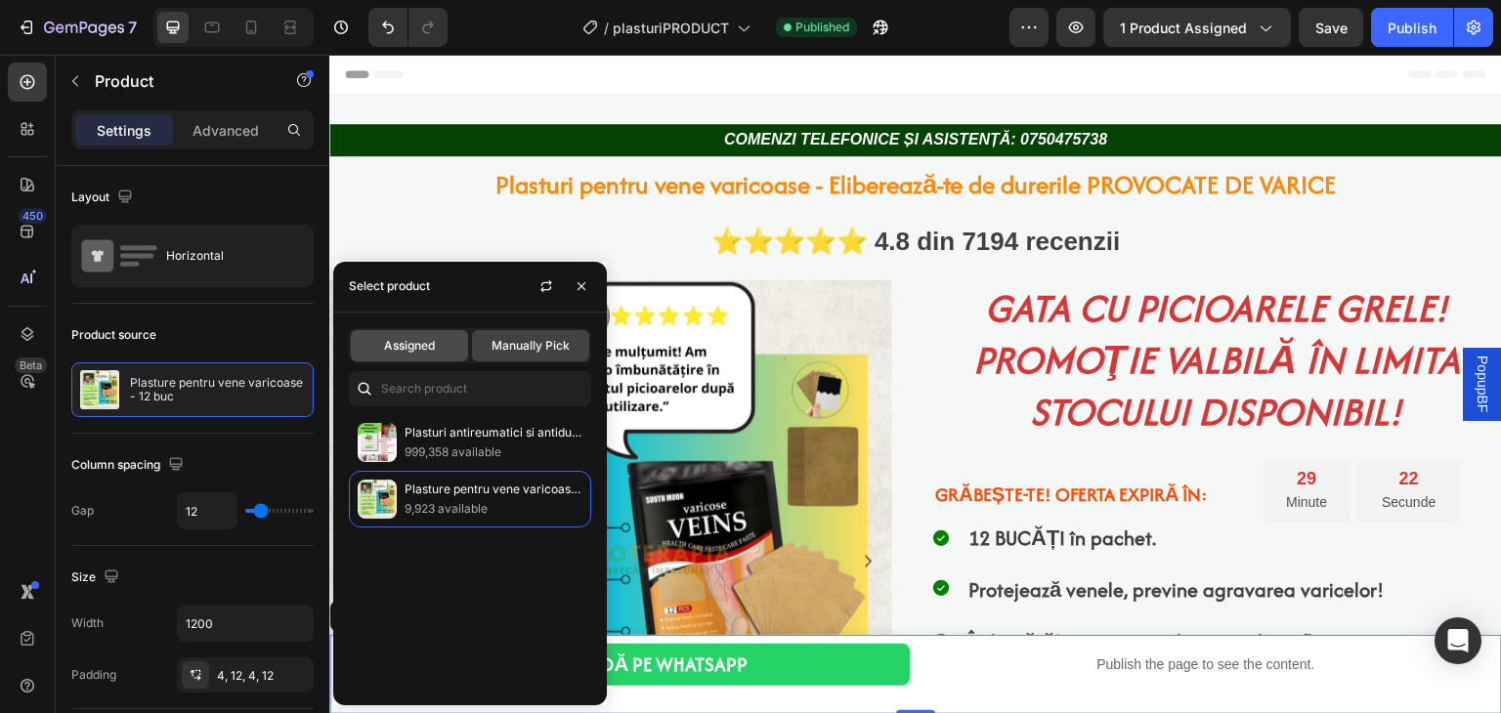
click at [376, 330] on div "Assigned" at bounding box center [409, 345] width 117 height 31
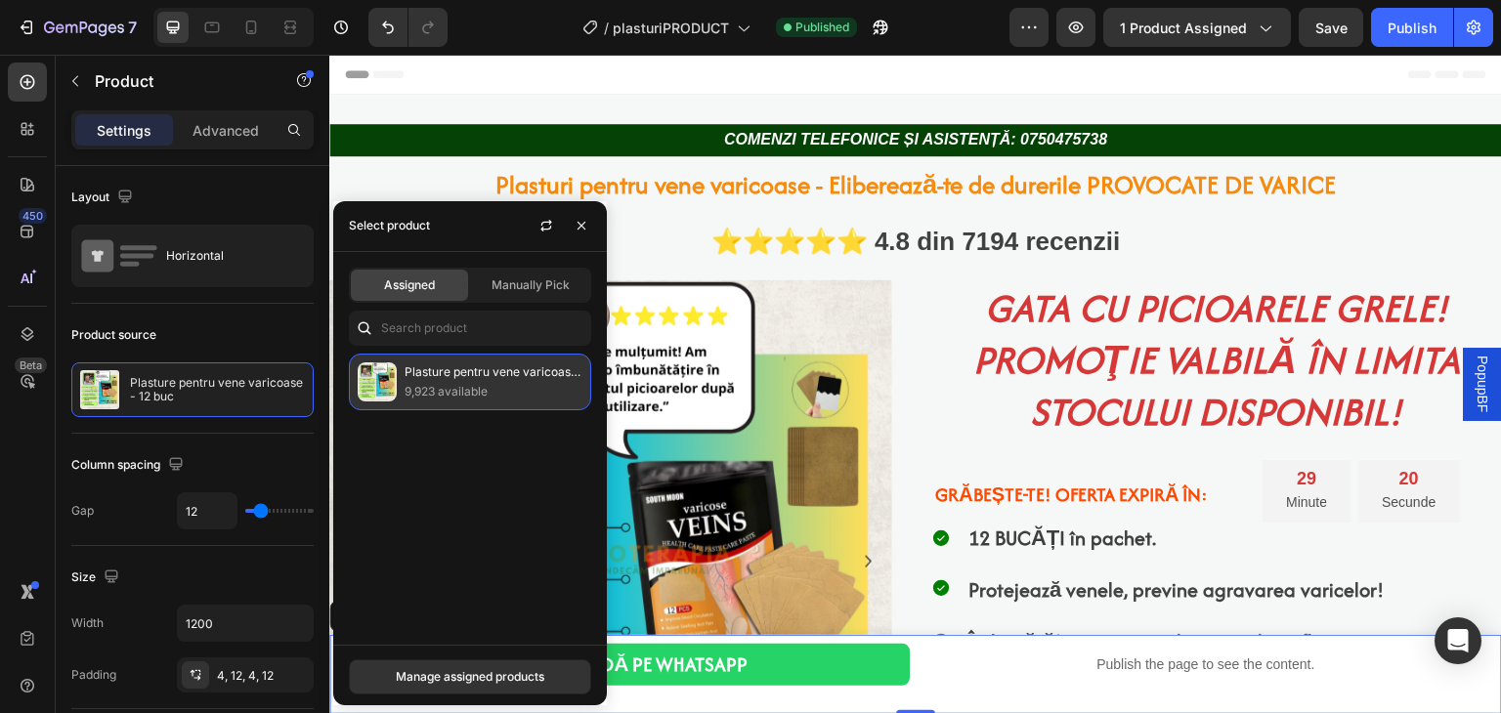
click at [438, 392] on p "9,923 available" at bounding box center [494, 392] width 178 height 20
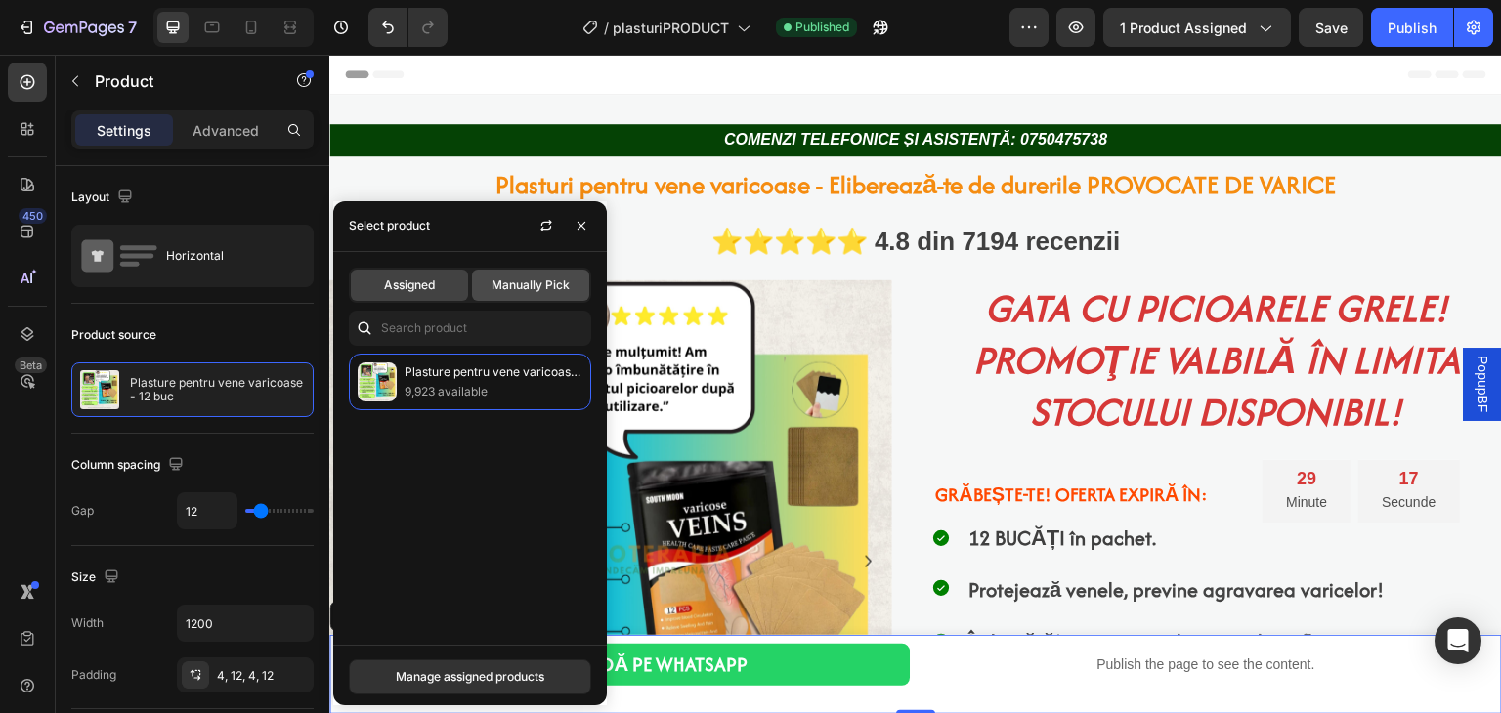
click at [504, 273] on div "Manually Pick" at bounding box center [530, 285] width 117 height 31
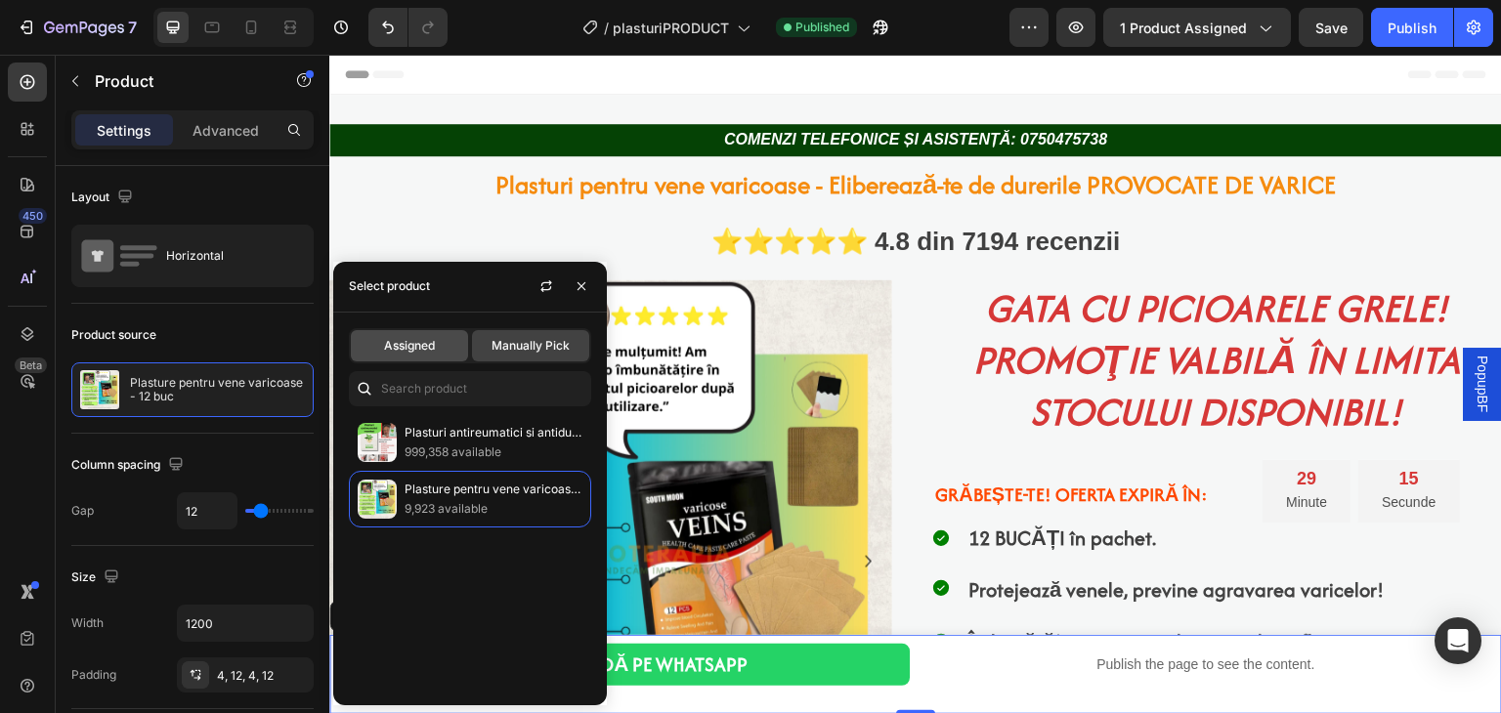
click at [399, 349] on span "Assigned" at bounding box center [409, 346] width 51 height 18
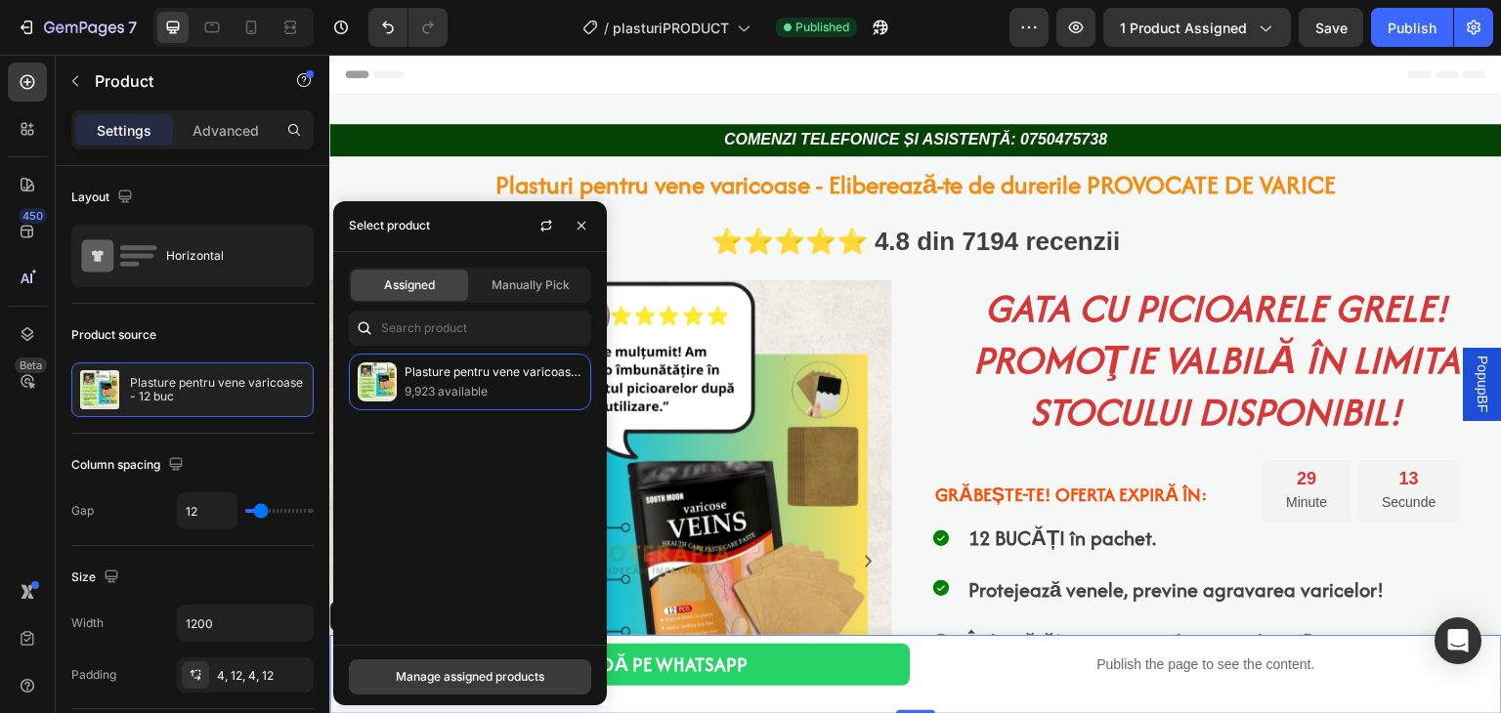
click at [547, 669] on button "Manage assigned products" at bounding box center [470, 677] width 242 height 35
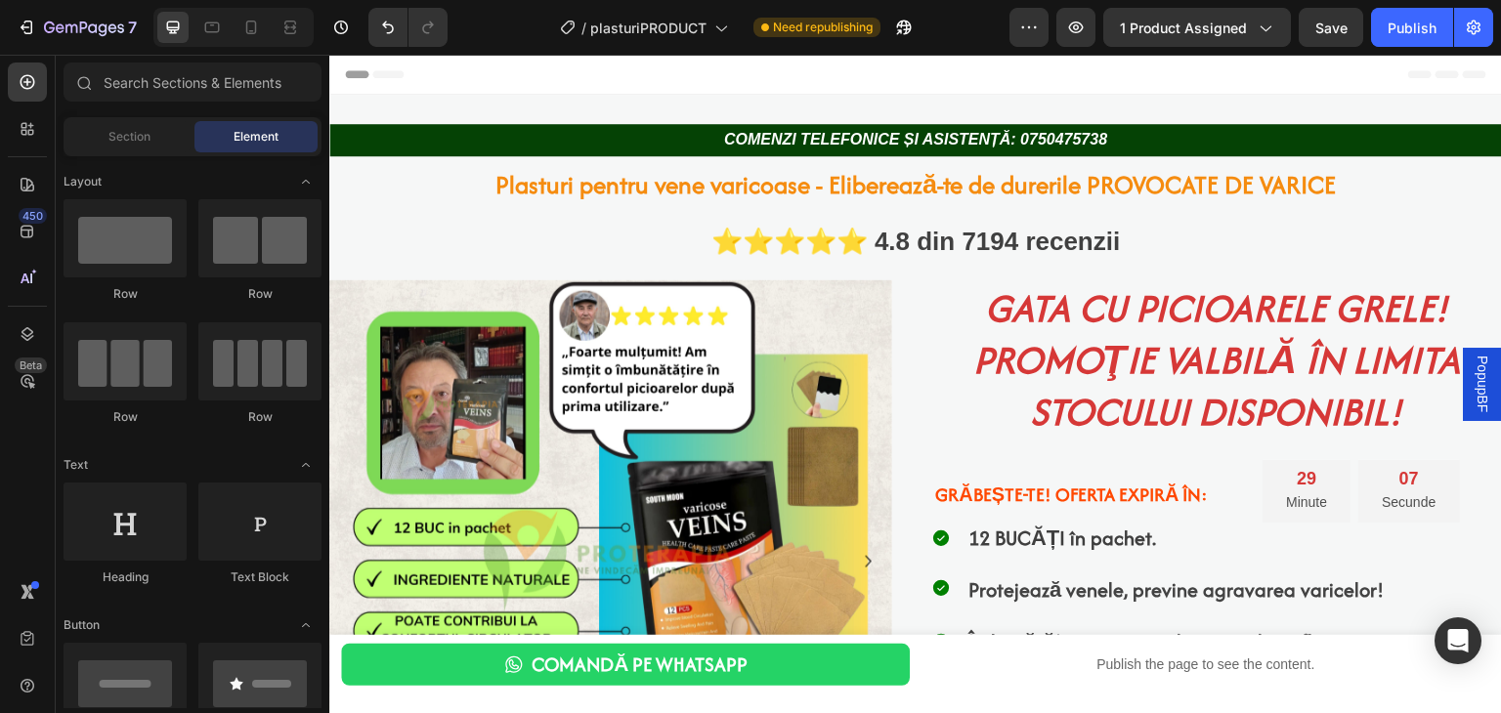
click at [862, 65] on div "Header" at bounding box center [916, 74] width 1142 height 39
click at [1420, 21] on div "Publish" at bounding box center [1412, 28] width 49 height 21
click at [1412, 30] on div "Publish" at bounding box center [1412, 28] width 49 height 21
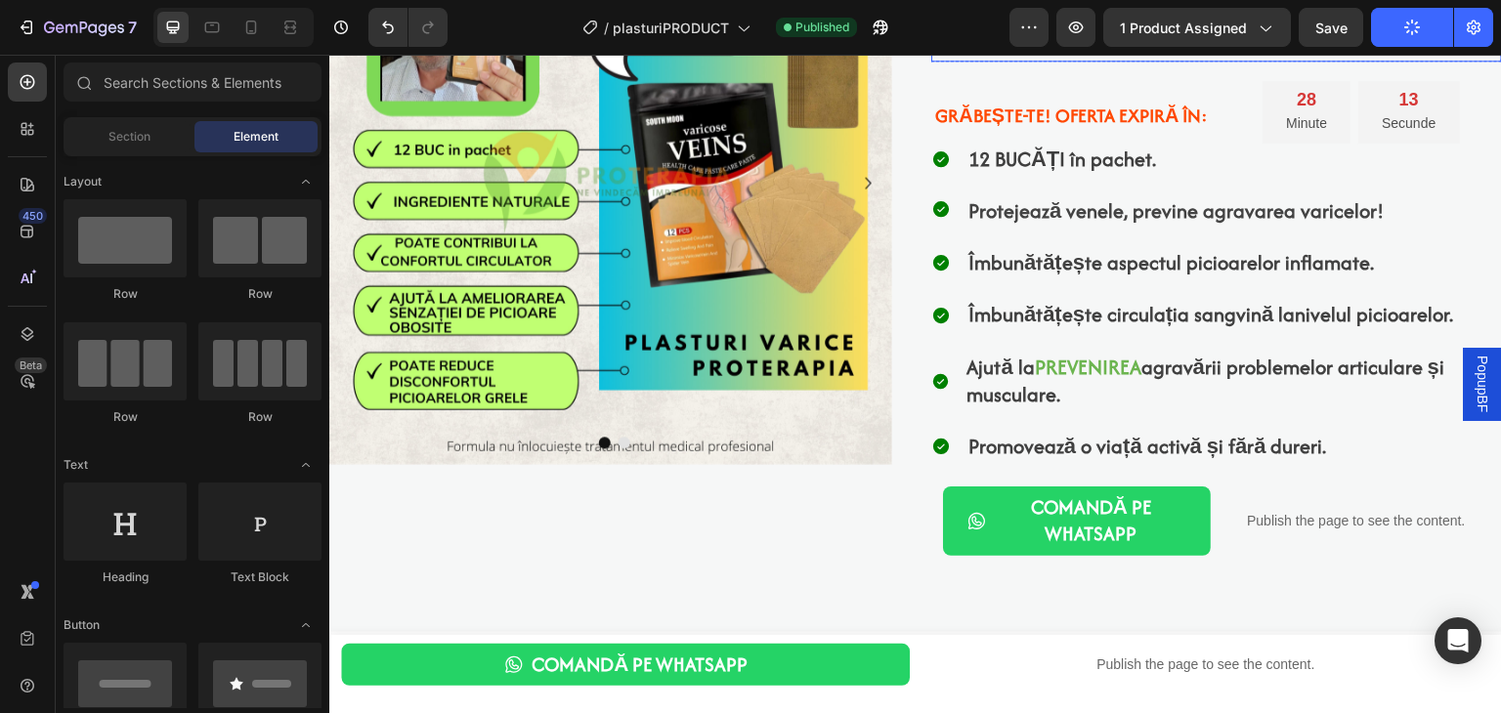
scroll to position [381, 0]
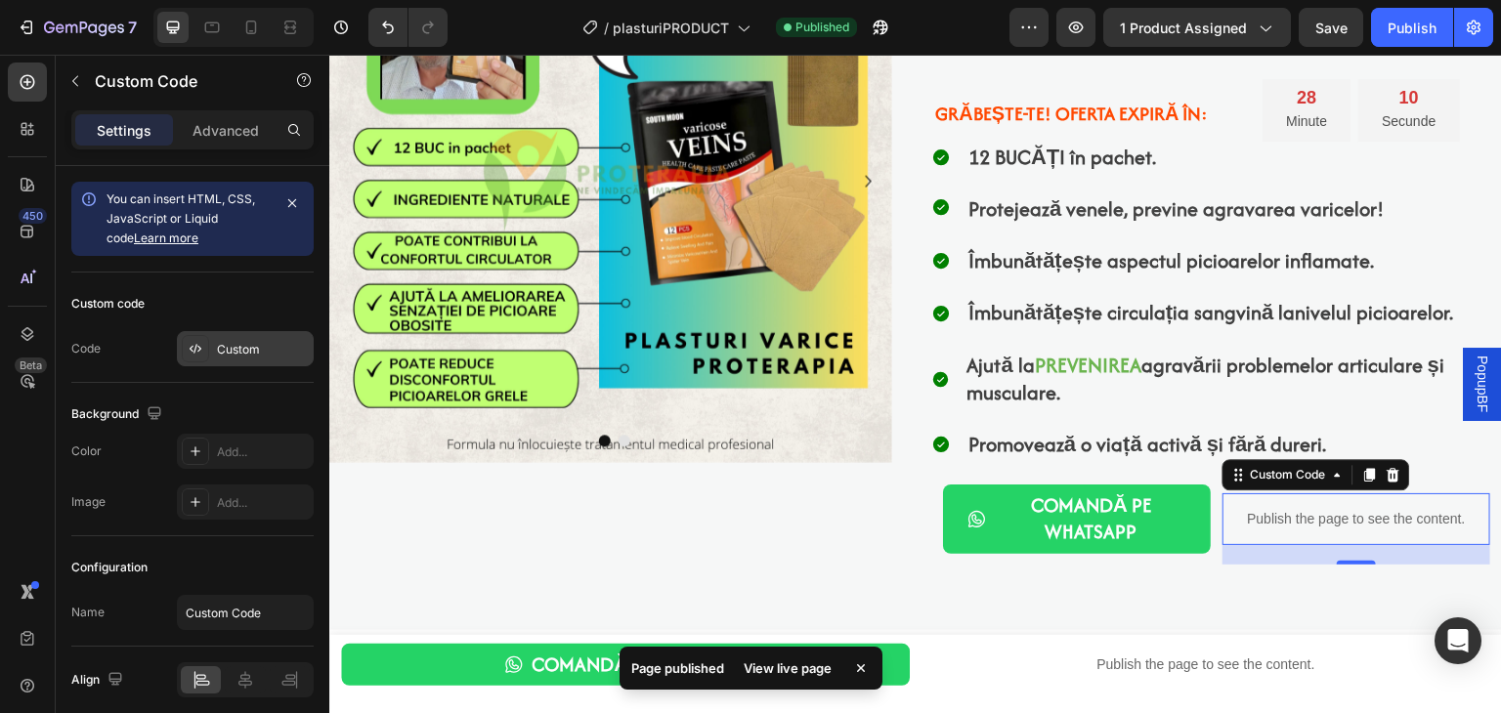
click at [249, 341] on div "Custom" at bounding box center [263, 350] width 92 height 18
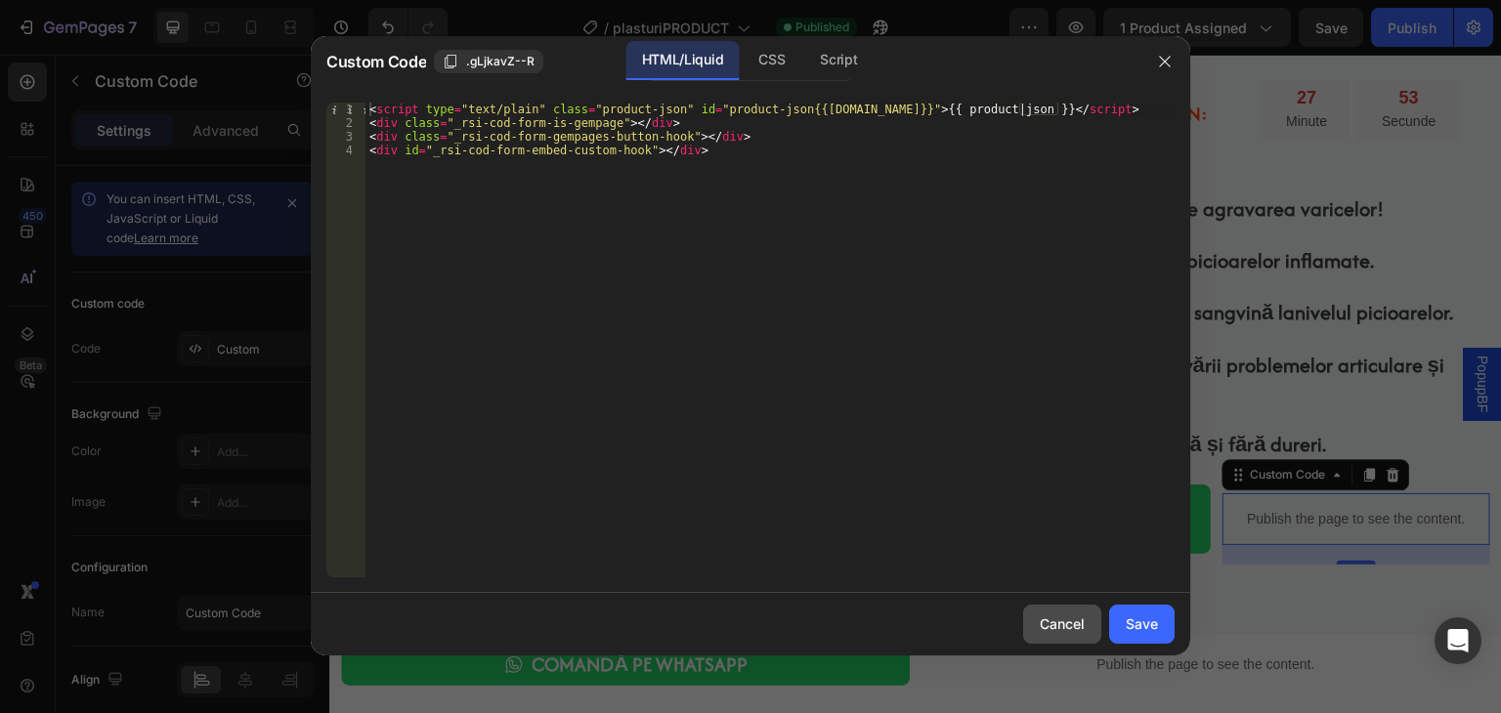
click at [1079, 614] on div "Cancel" at bounding box center [1062, 624] width 45 height 21
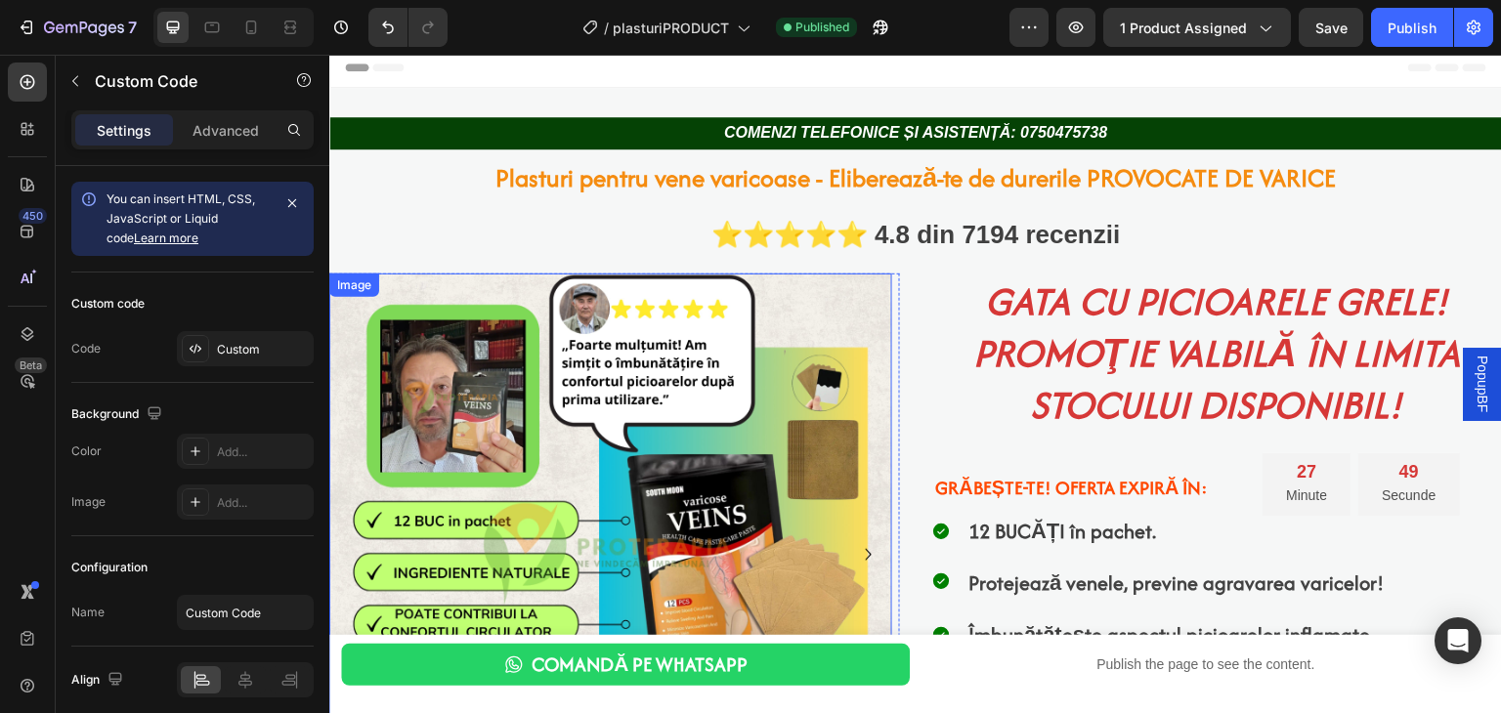
scroll to position [0, 0]
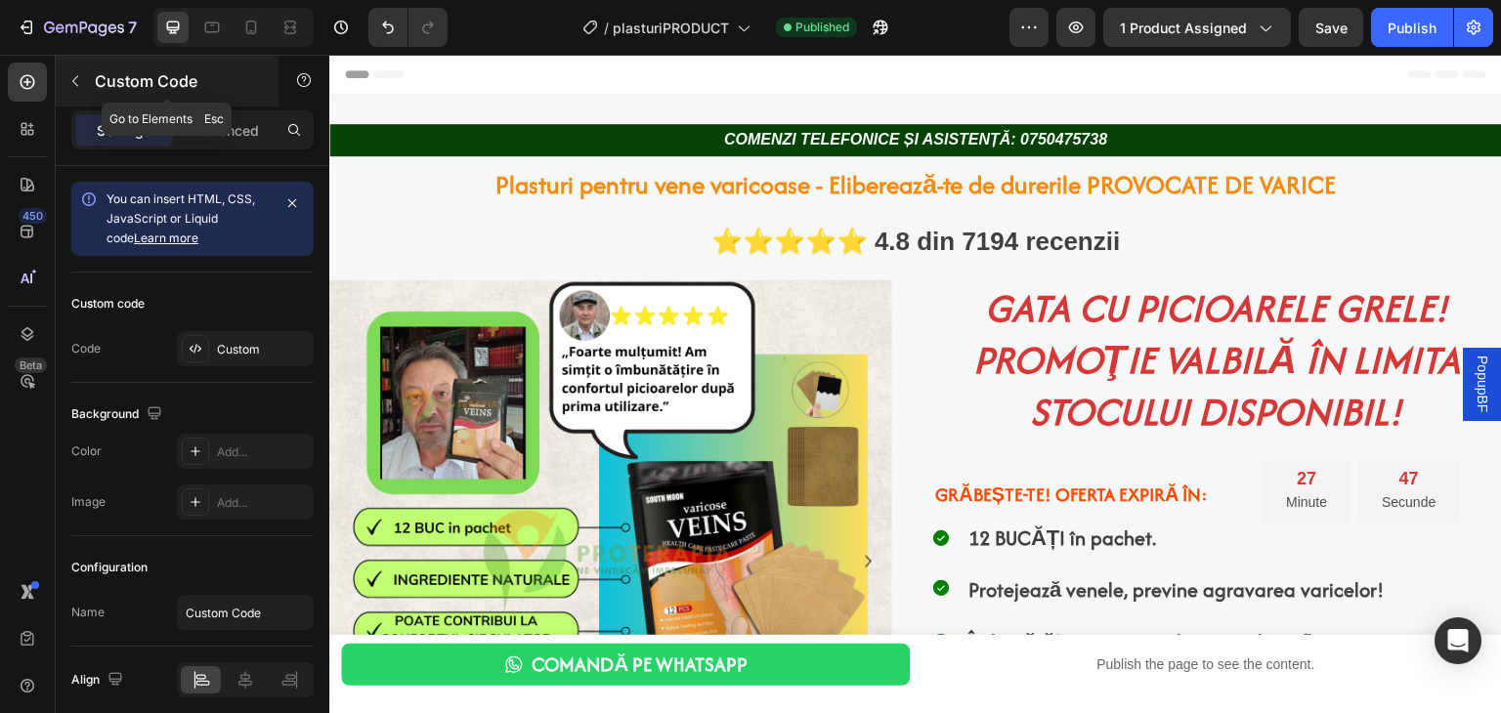
click at [82, 74] on icon "button" at bounding box center [75, 81] width 16 height 16
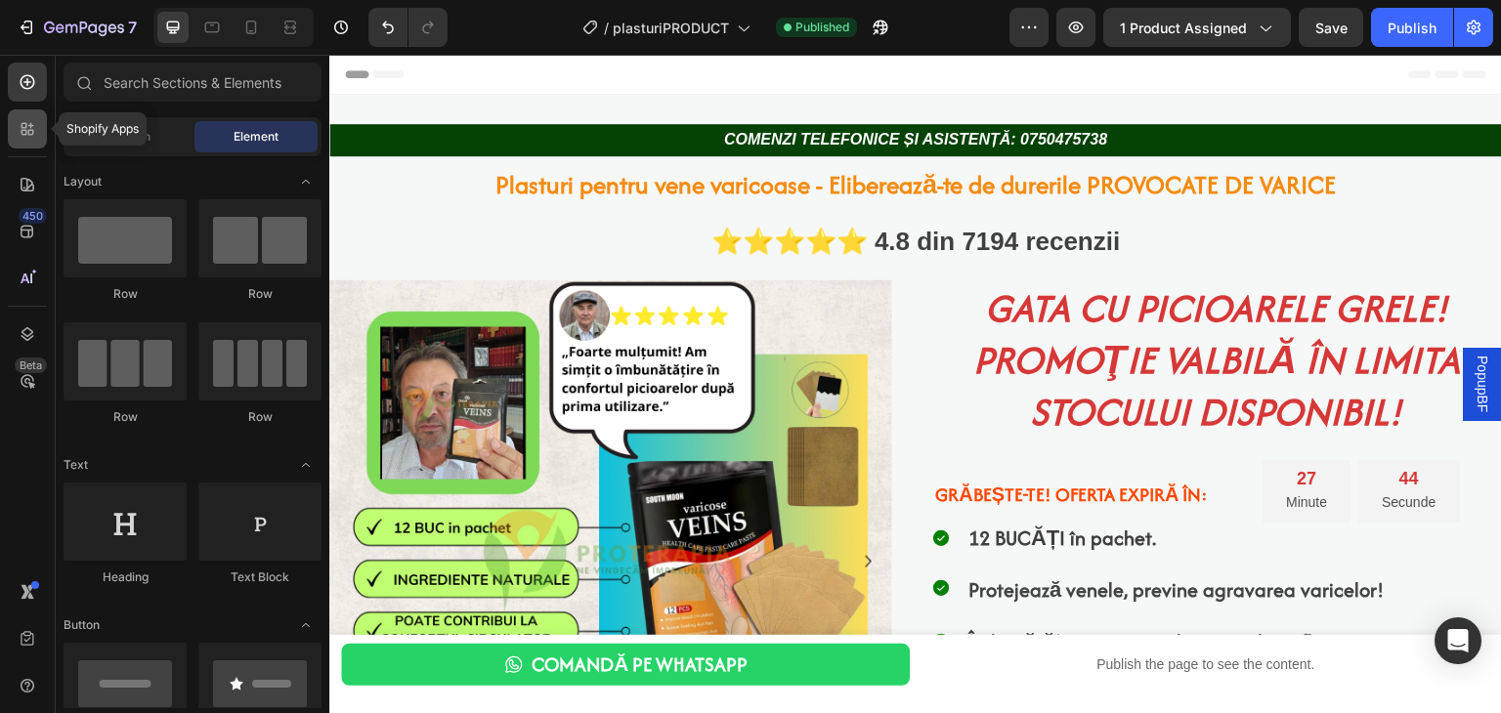
click at [31, 146] on div at bounding box center [27, 128] width 39 height 39
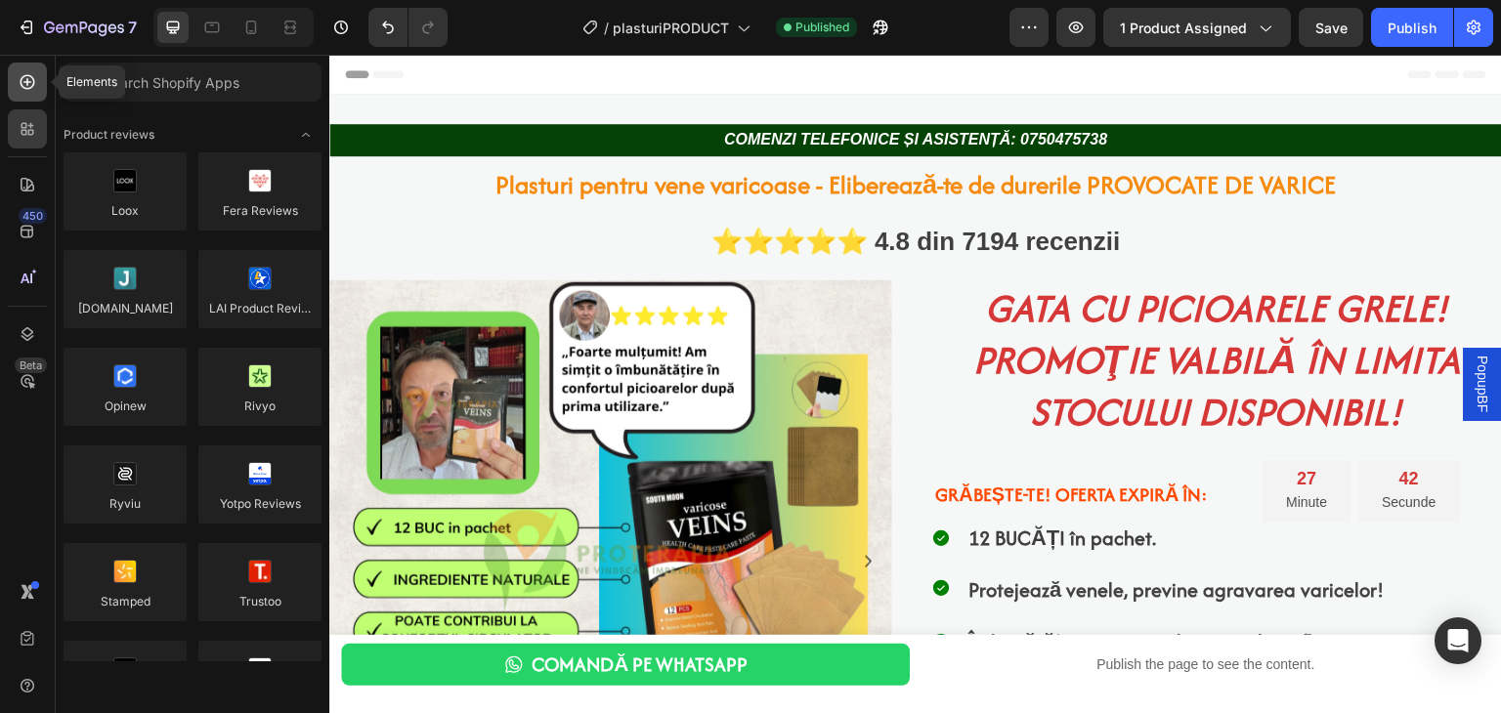
click at [34, 89] on icon at bounding box center [28, 82] width 20 height 20
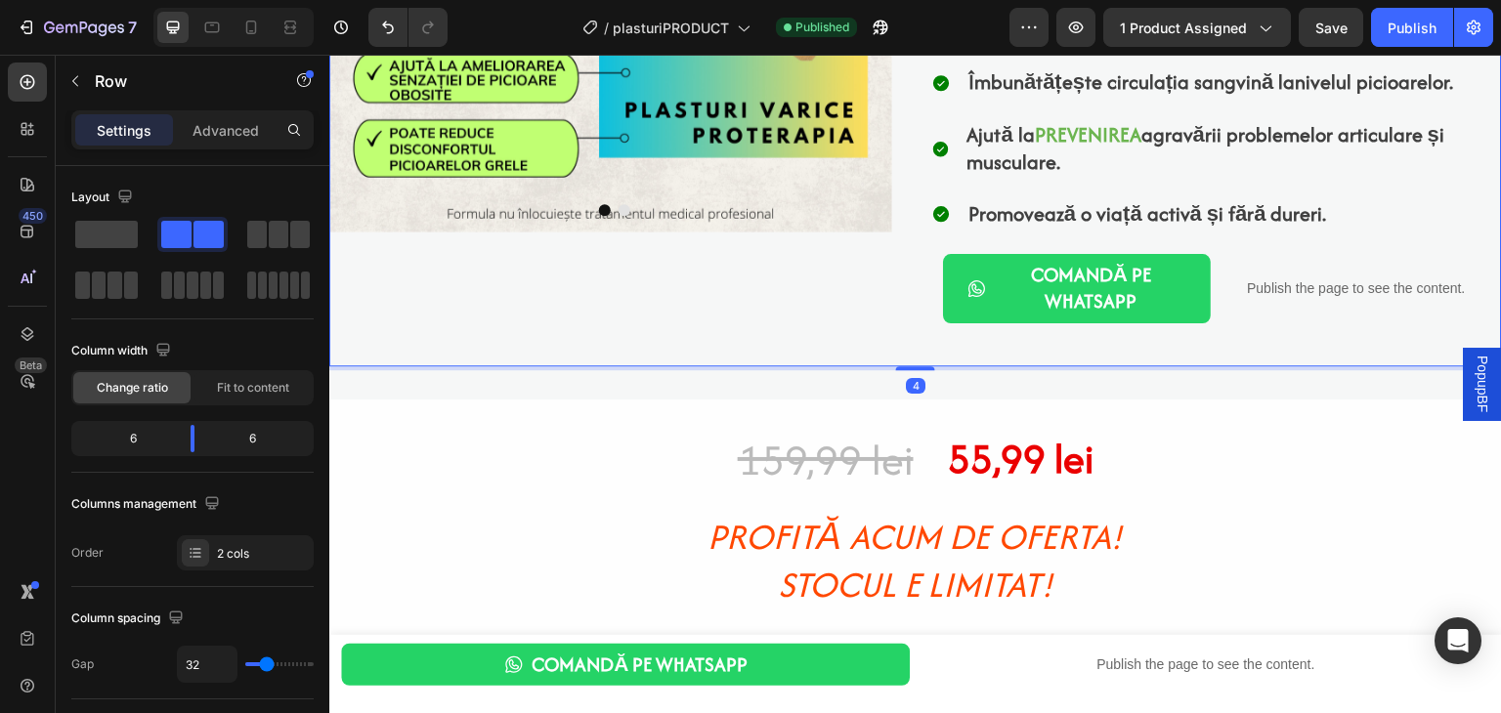
scroll to position [618, 0]
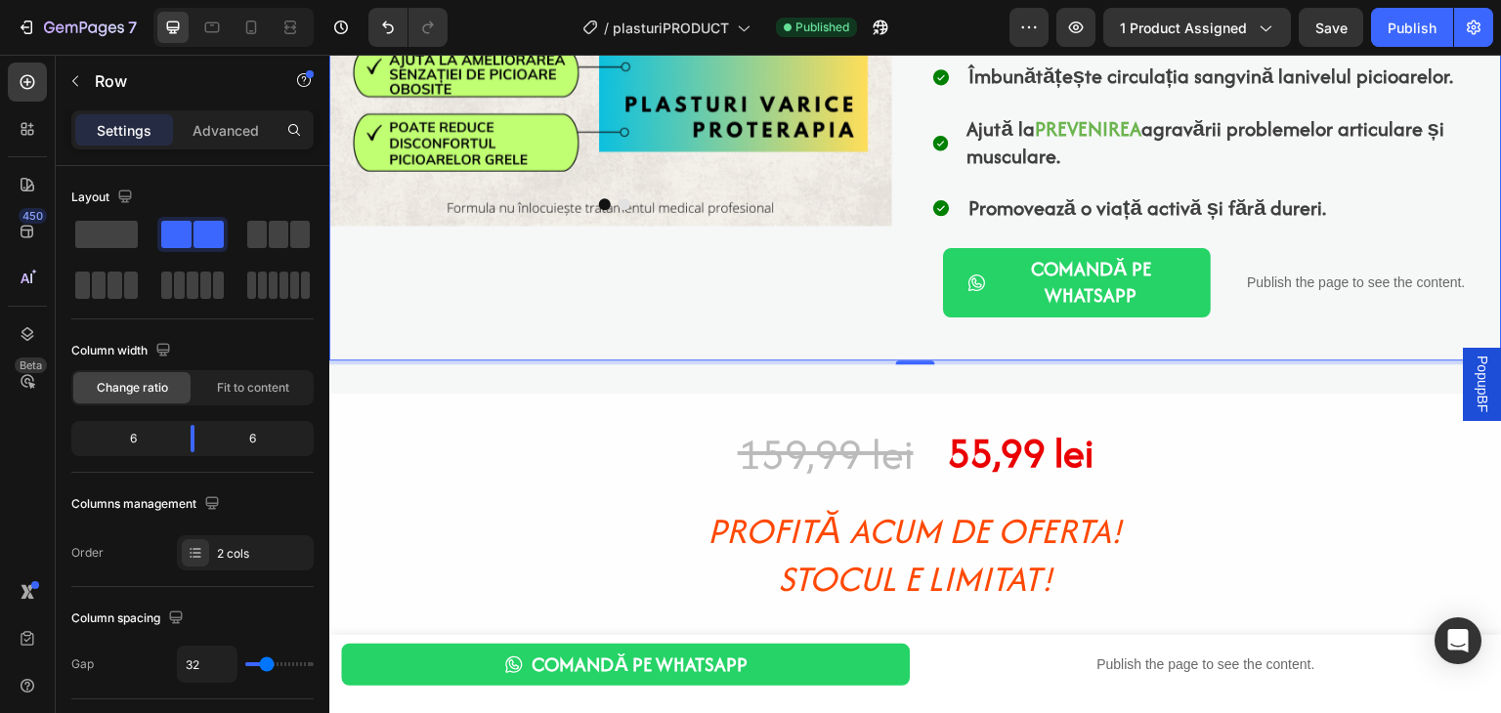
click at [914, 378] on div "4" at bounding box center [916, 380] width 20 height 16
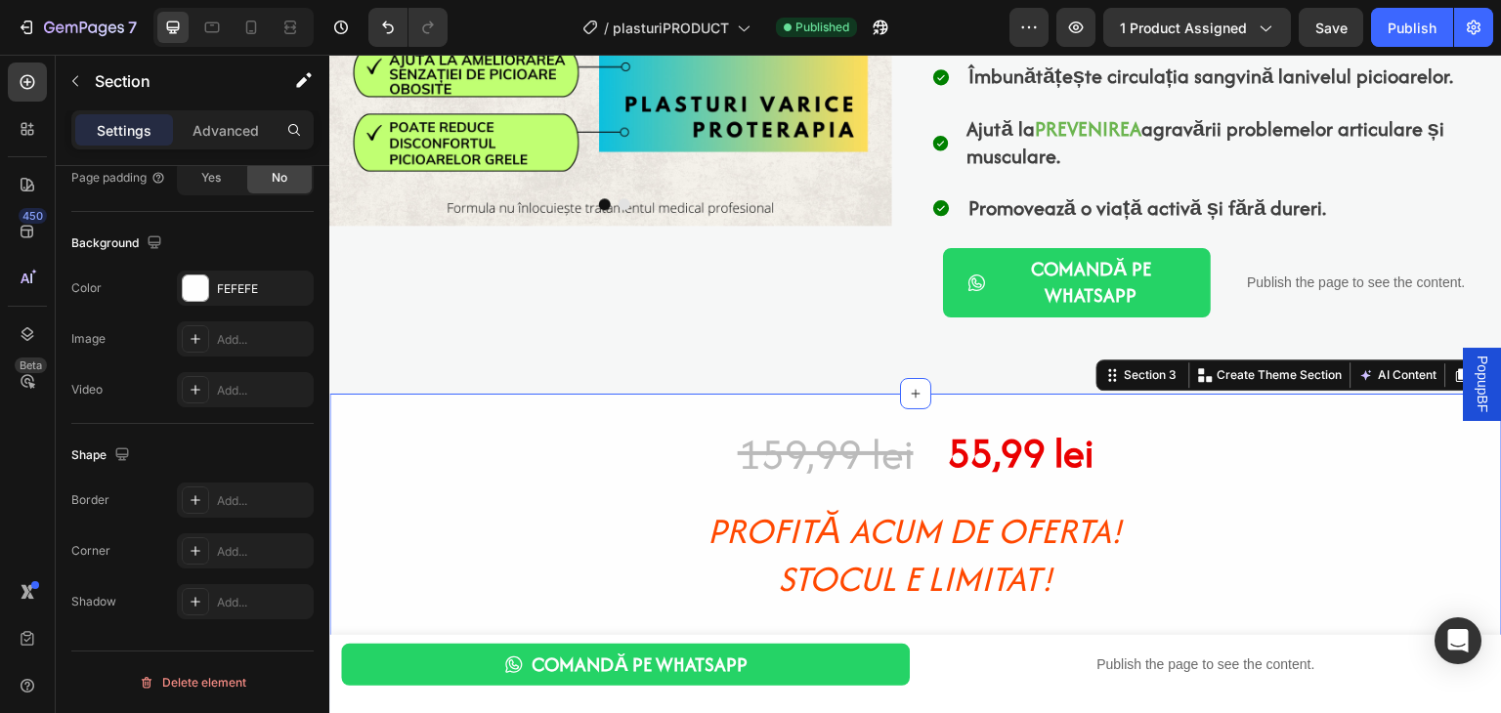
scroll to position [0, 0]
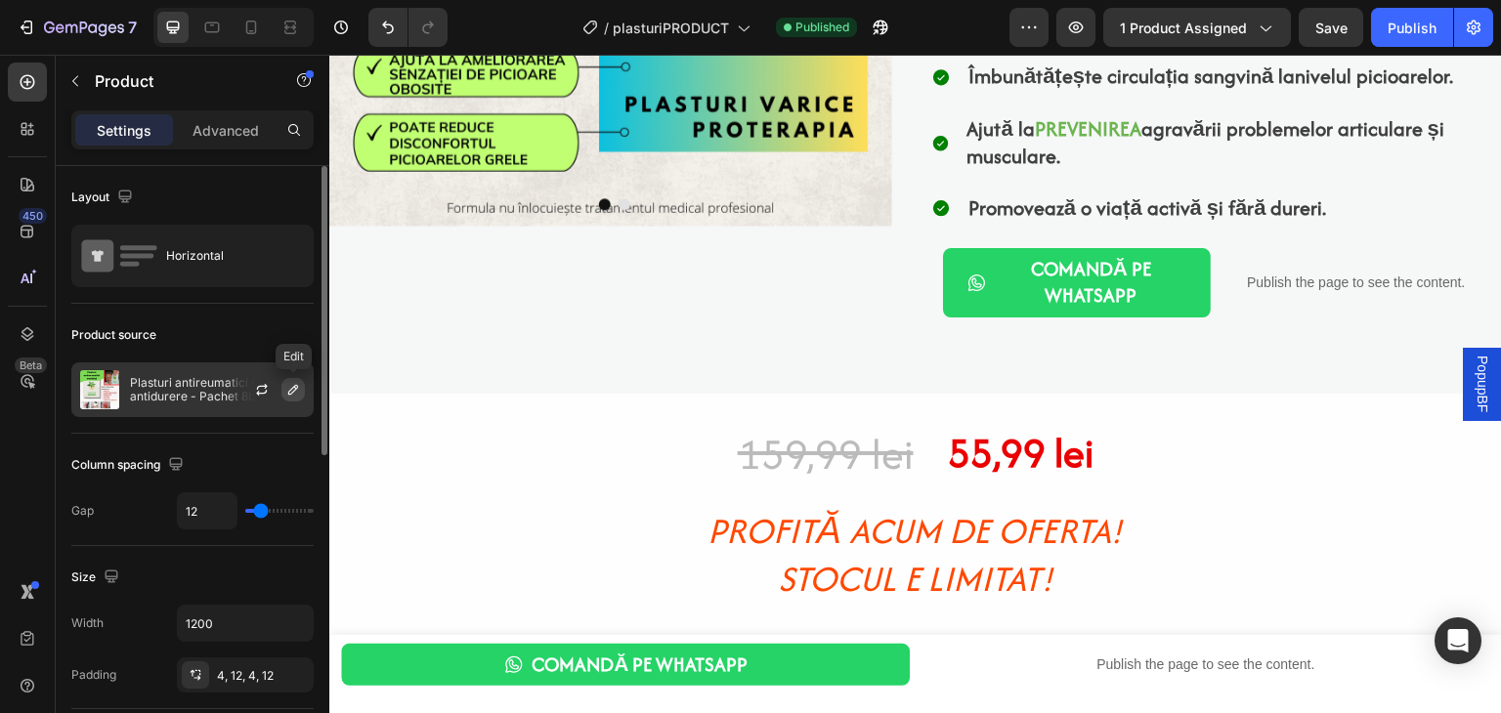
click at [286, 388] on icon "button" at bounding box center [293, 390] width 16 height 16
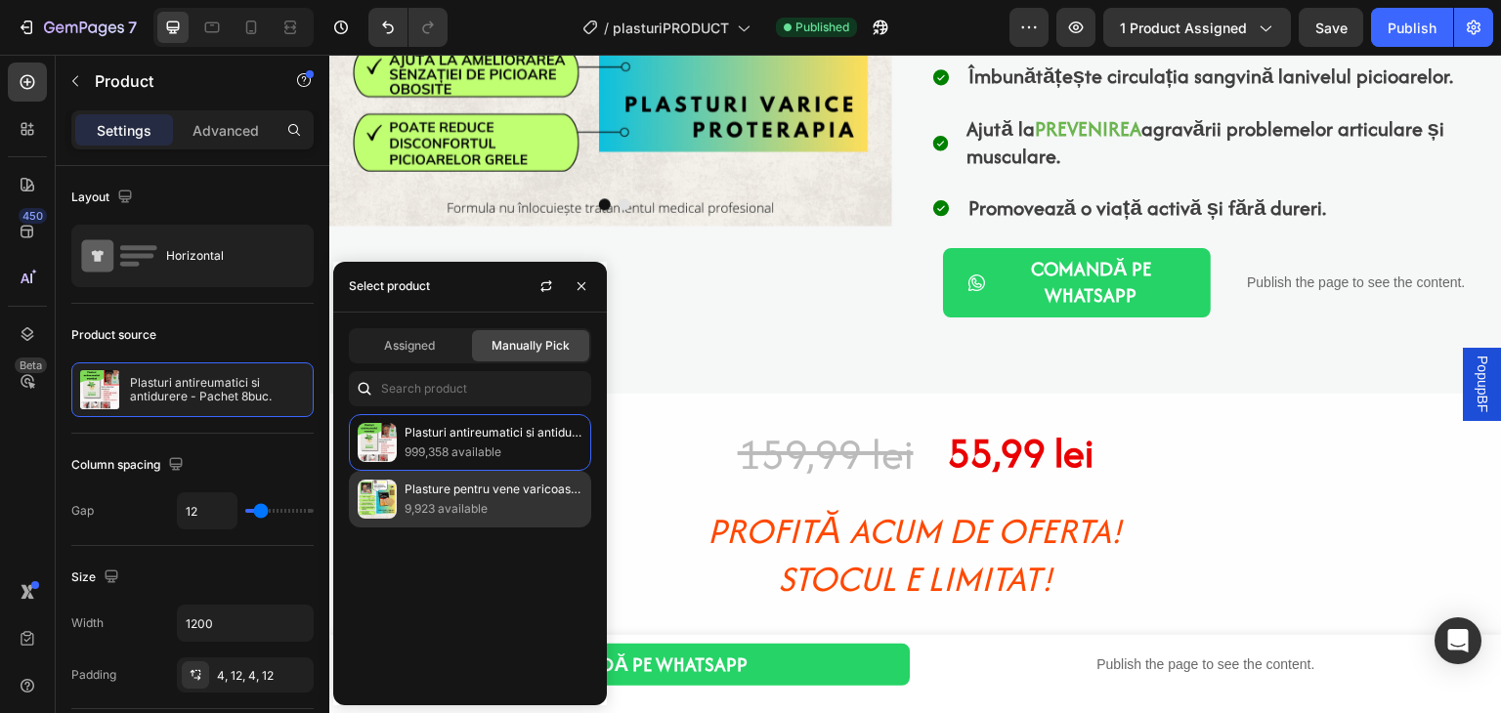
click at [470, 506] on p "9,923 available" at bounding box center [494, 509] width 178 height 20
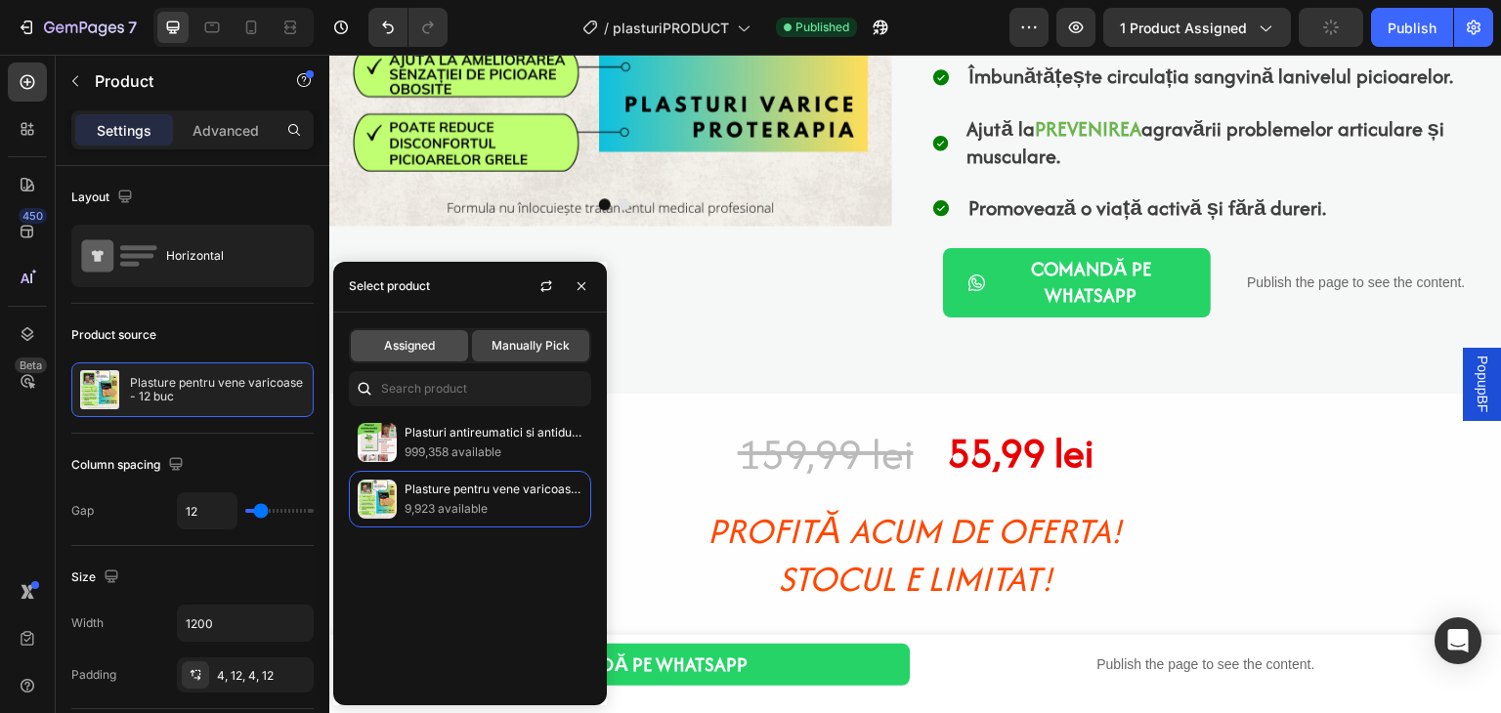
click at [420, 349] on span "Assigned" at bounding box center [409, 346] width 51 height 18
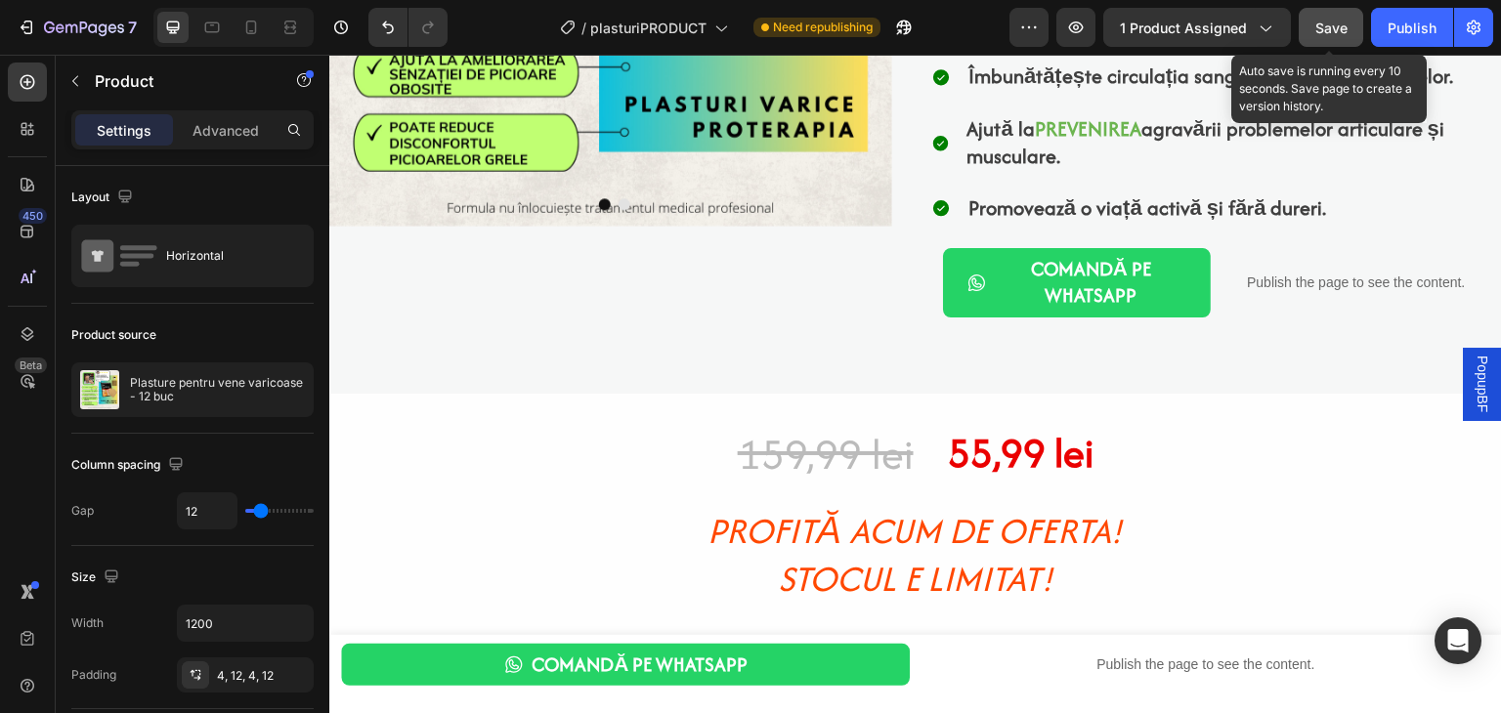
click at [1336, 25] on span "Save" at bounding box center [1332, 28] width 32 height 17
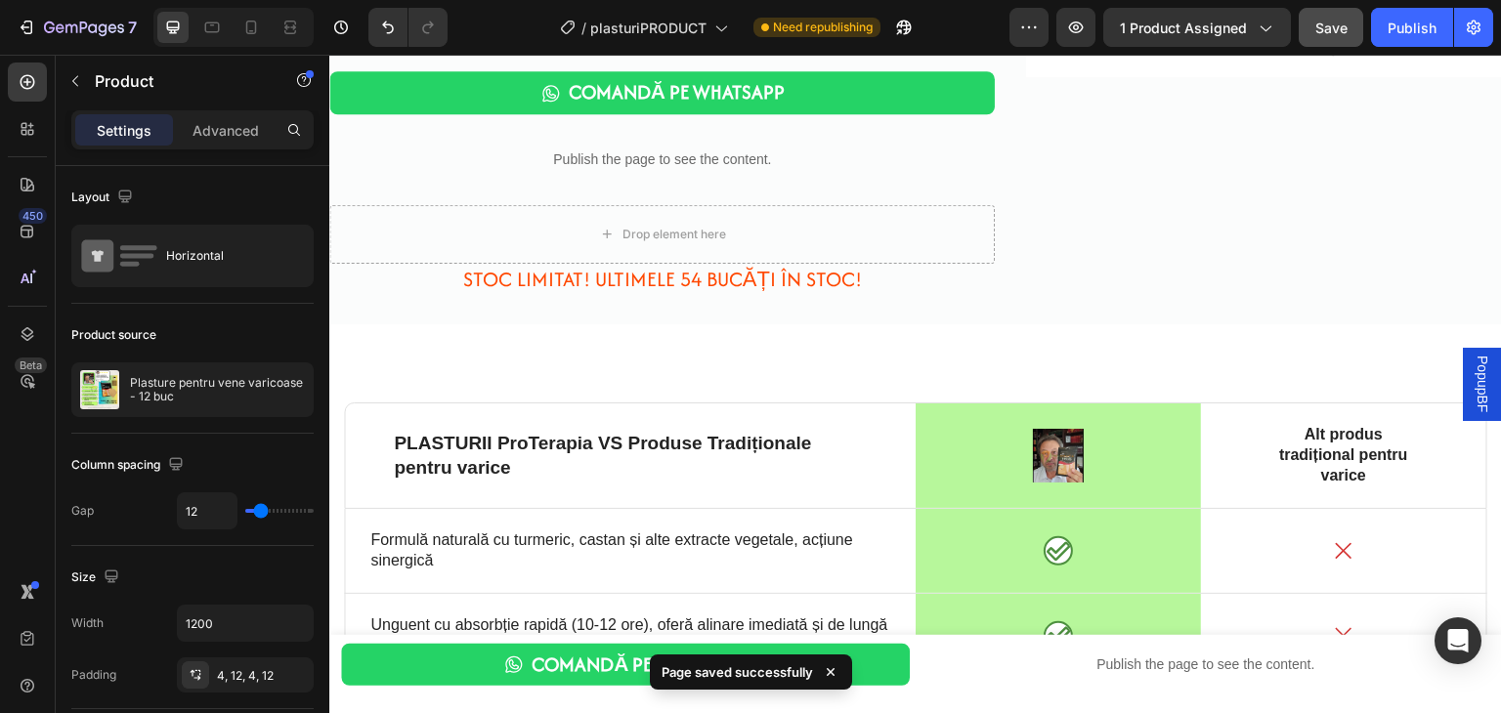
scroll to position [4682, 0]
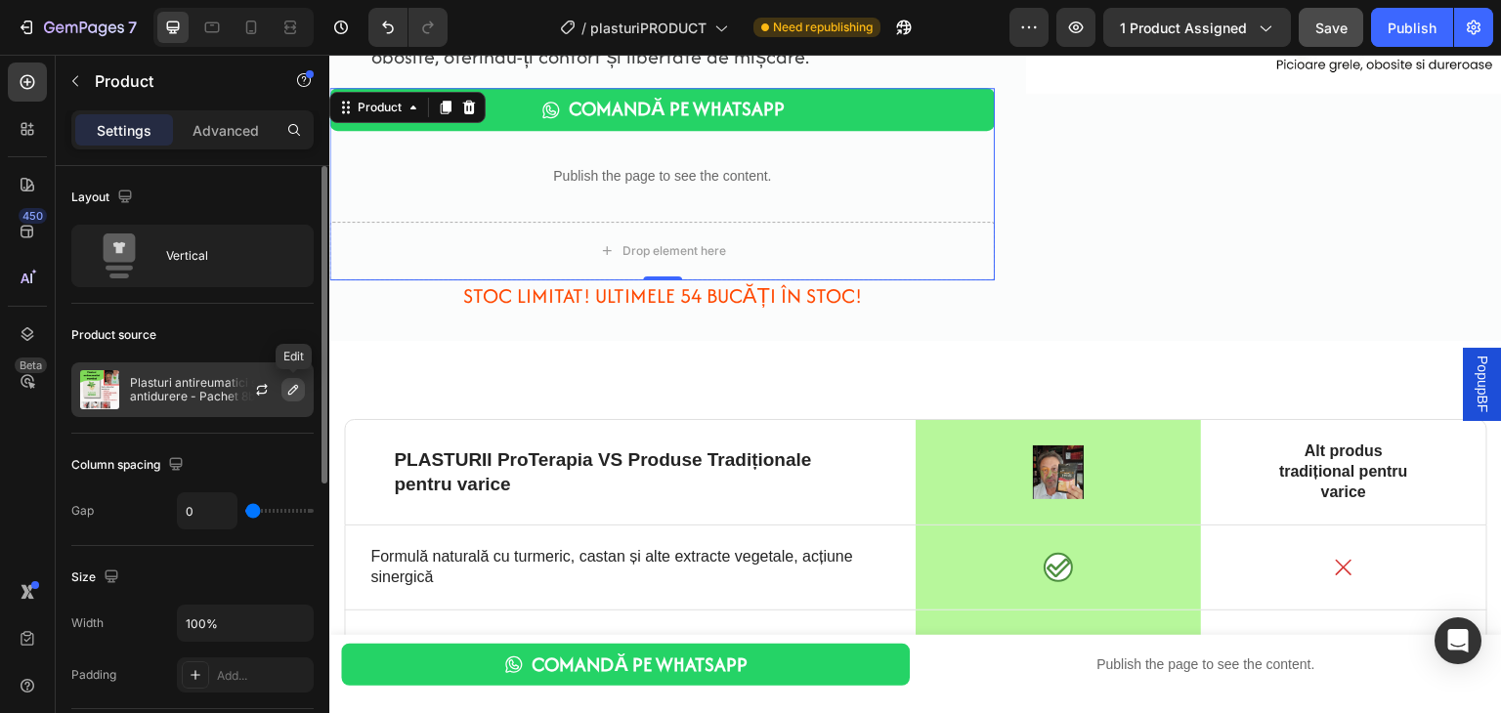
click at [294, 397] on button "button" at bounding box center [292, 389] width 23 height 23
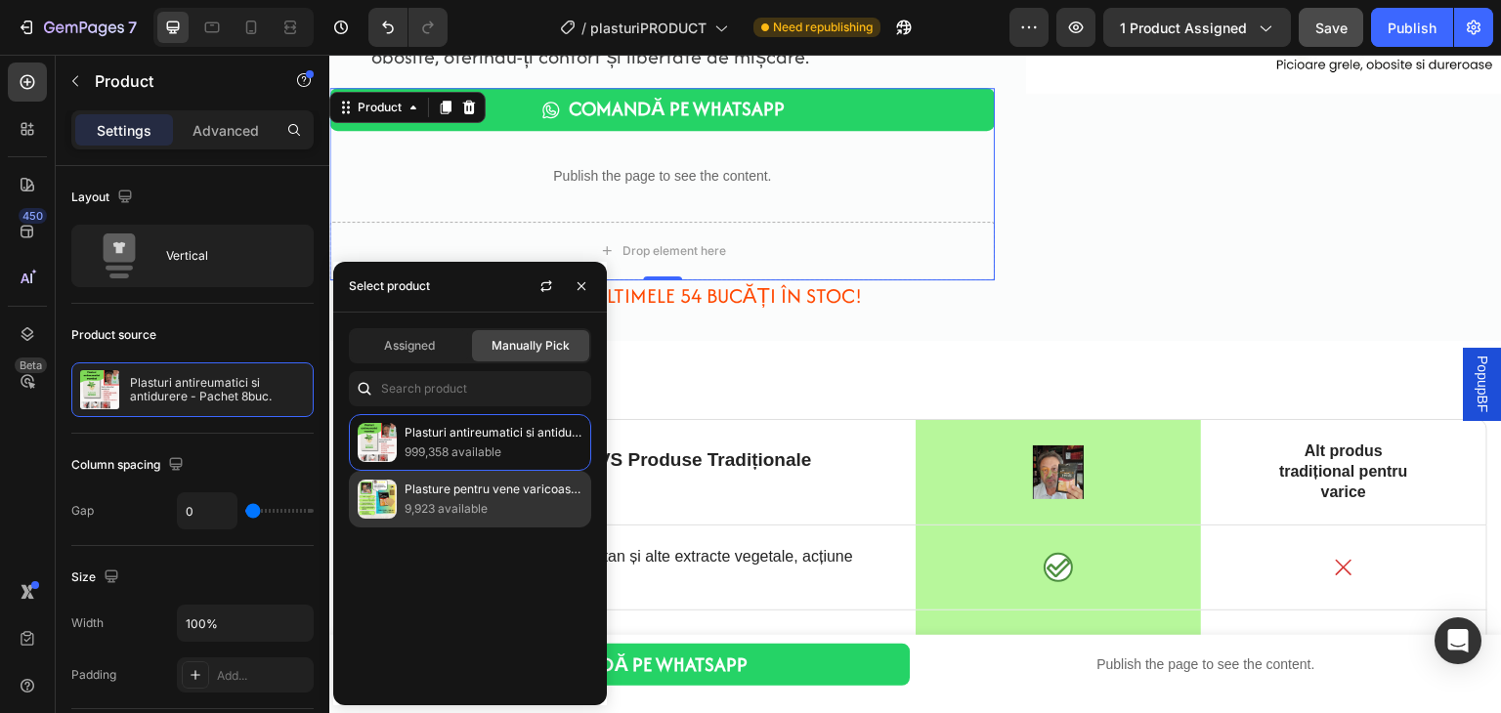
click at [449, 504] on p "9,923 available" at bounding box center [494, 509] width 178 height 20
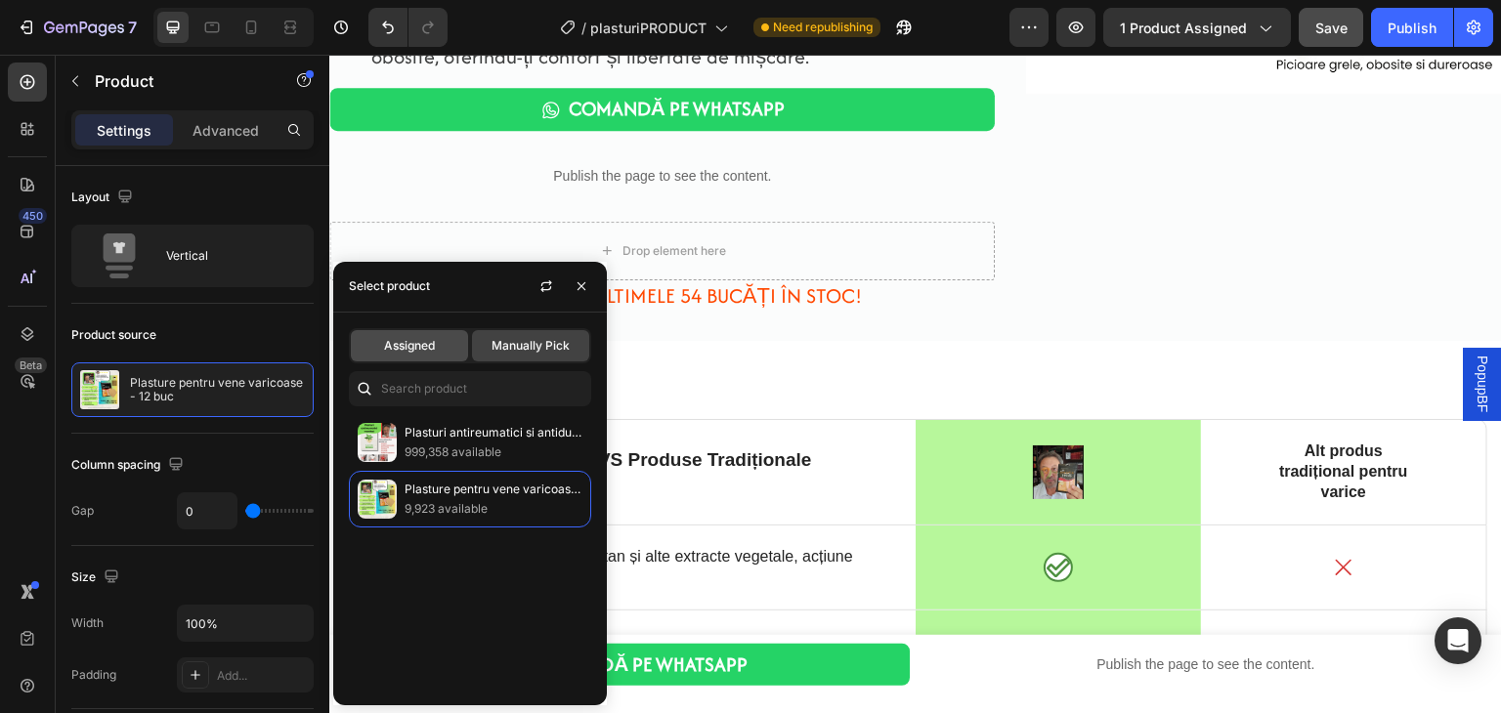
click at [425, 342] on span "Assigned" at bounding box center [409, 346] width 51 height 18
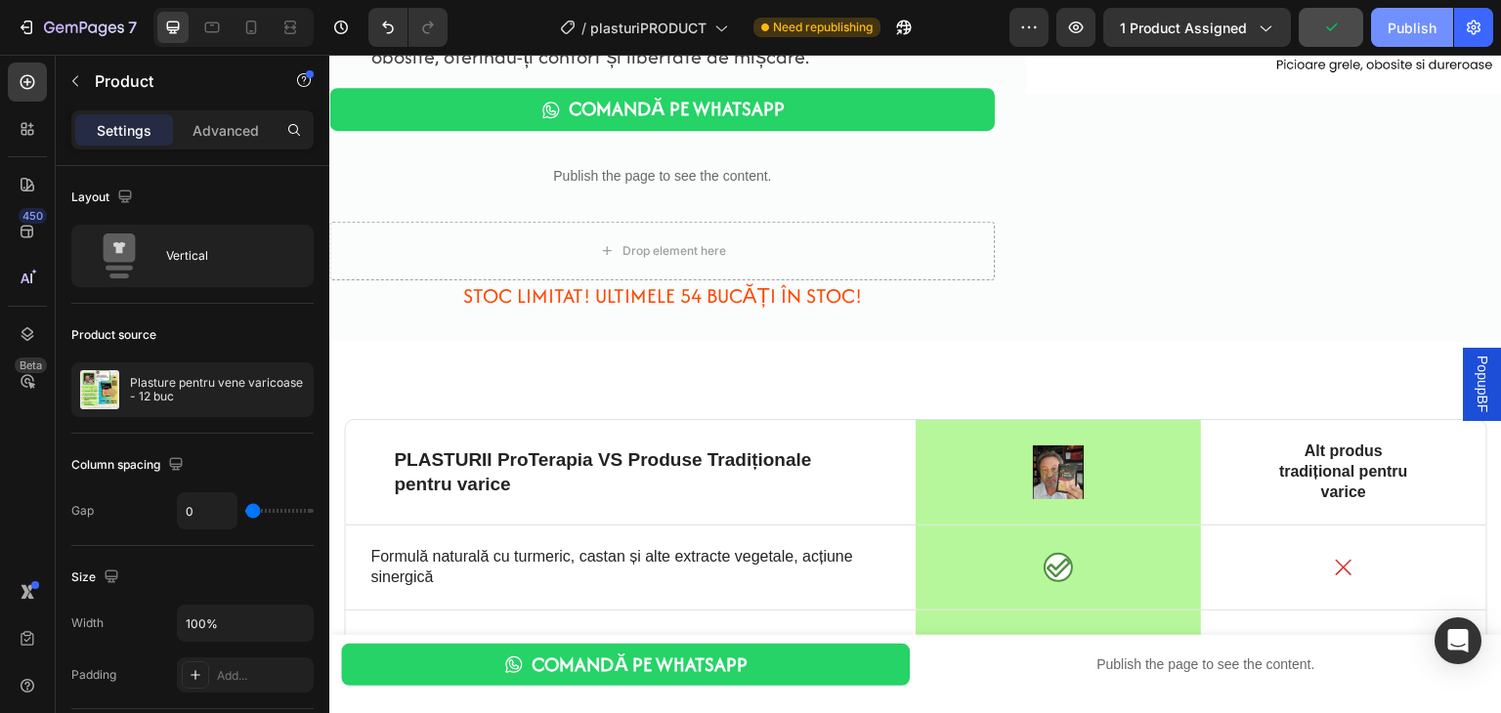
click at [1409, 21] on div "Publish" at bounding box center [1412, 28] width 49 height 21
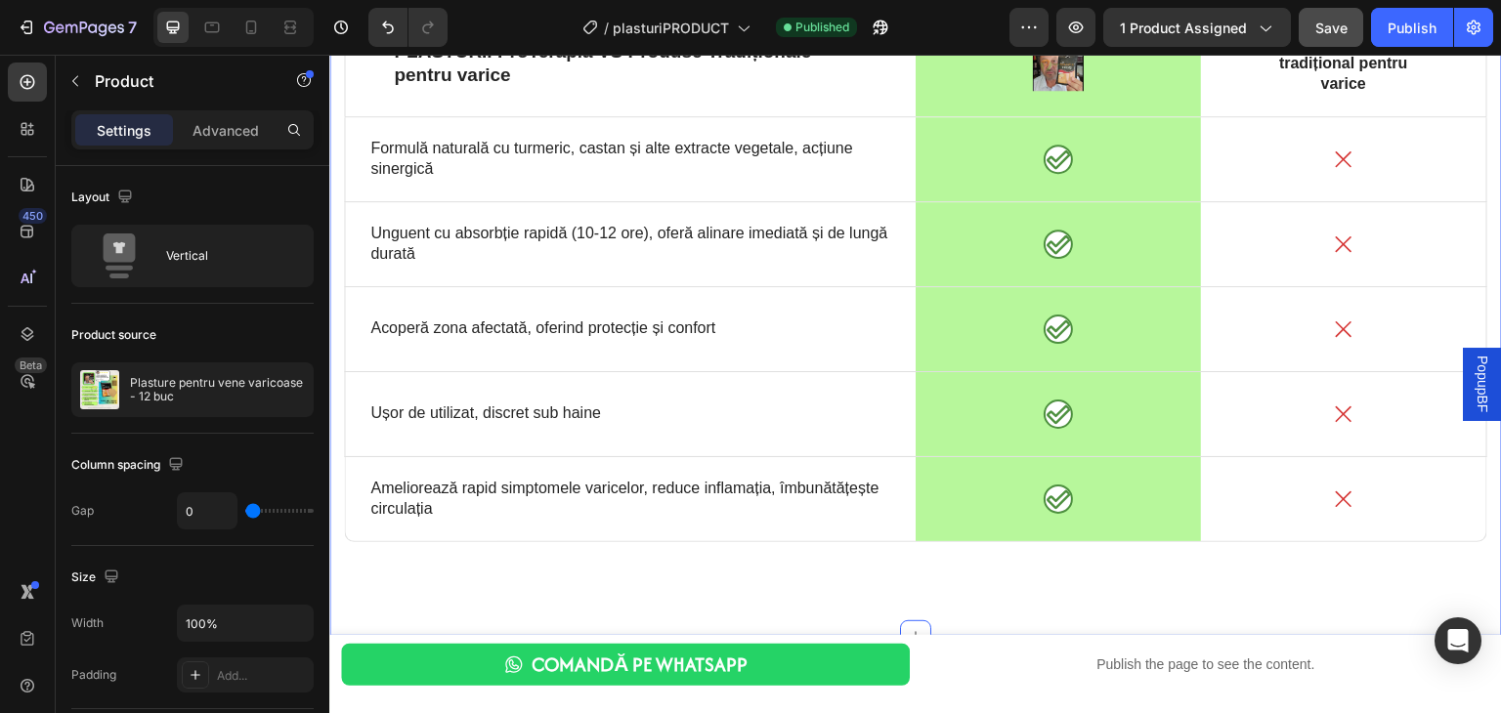
scroll to position [5092, 0]
